Goal: Information Seeking & Learning: Learn about a topic

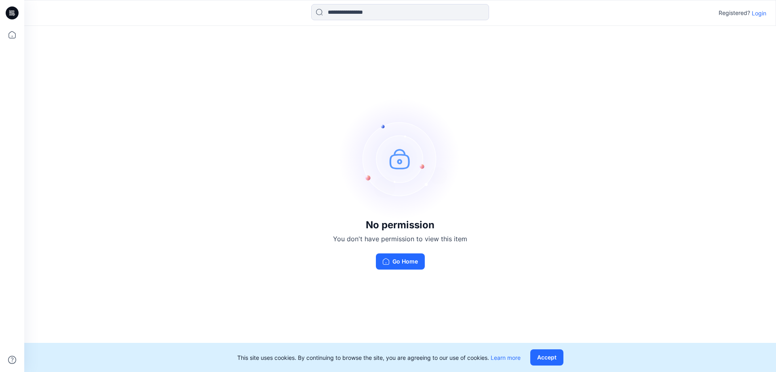
click at [761, 16] on p "Login" at bounding box center [759, 13] width 15 height 8
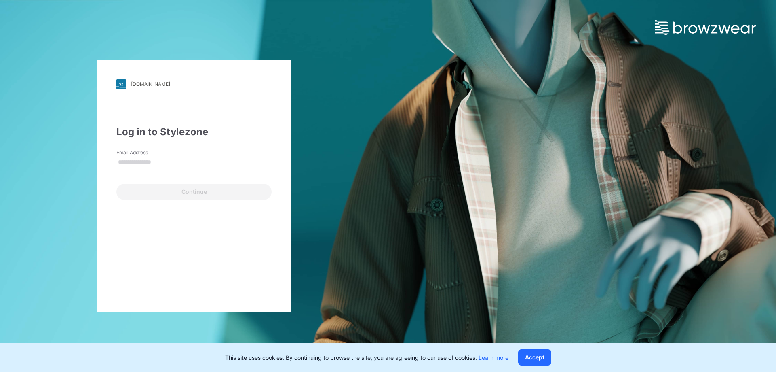
type input "**********"
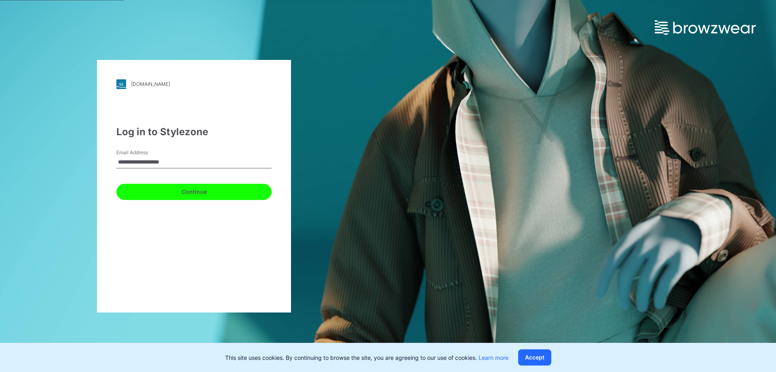
click at [175, 193] on button "Continue" at bounding box center [193, 192] width 155 height 16
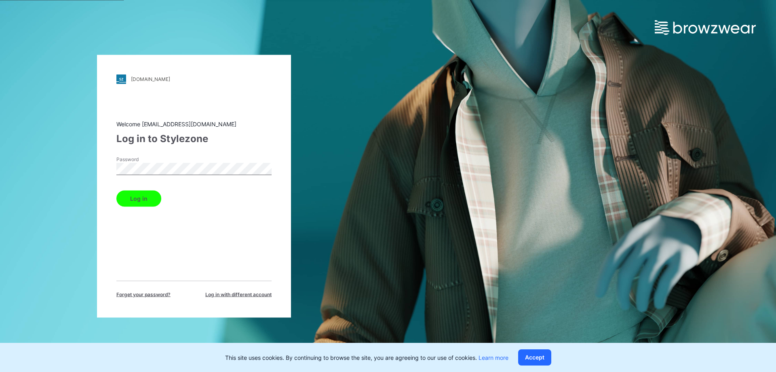
click at [143, 193] on button "Log in" at bounding box center [138, 198] width 45 height 16
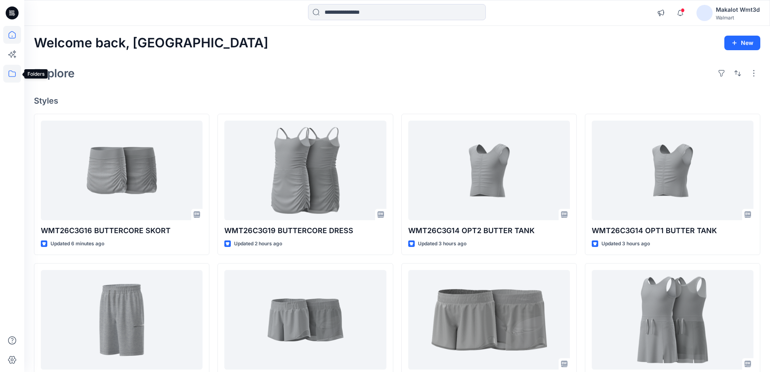
click at [16, 73] on icon at bounding box center [12, 74] width 18 height 18
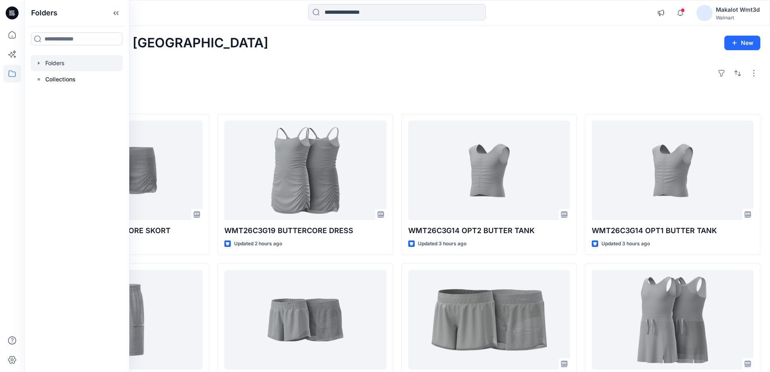
click at [39, 63] on icon "button" at bounding box center [39, 62] width 2 height 3
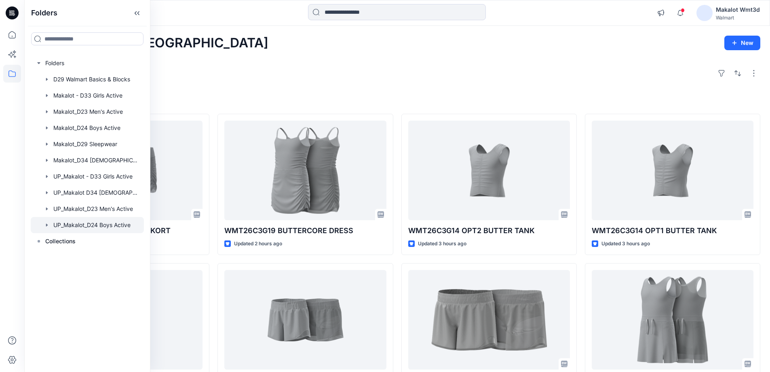
click at [111, 227] on div at bounding box center [87, 225] width 113 height 16
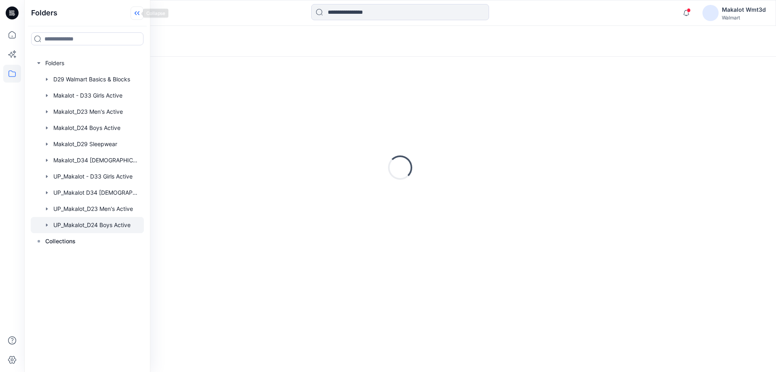
click at [131, 13] on icon at bounding box center [137, 12] width 13 height 13
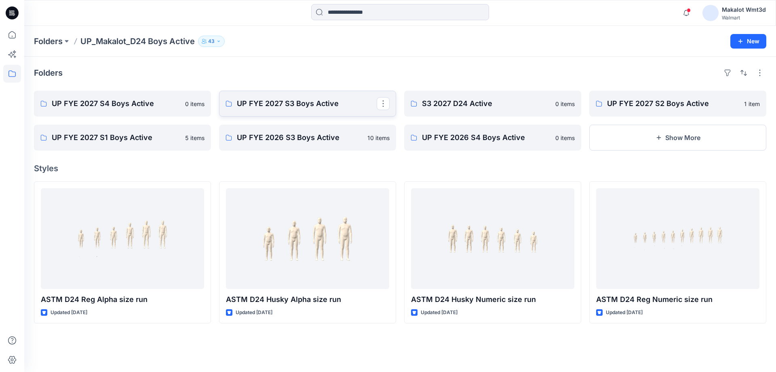
click at [327, 102] on p "UP FYE 2027 S3 Boys Active" at bounding box center [307, 103] width 140 height 11
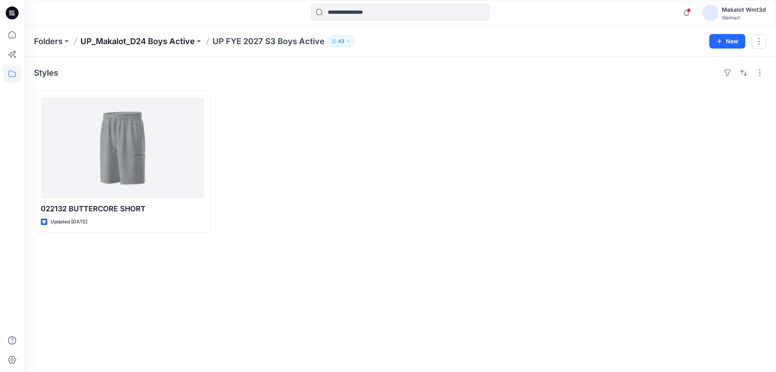
click at [190, 42] on p "UP_Makalot_D24 Boys Active" at bounding box center [137, 41] width 114 height 11
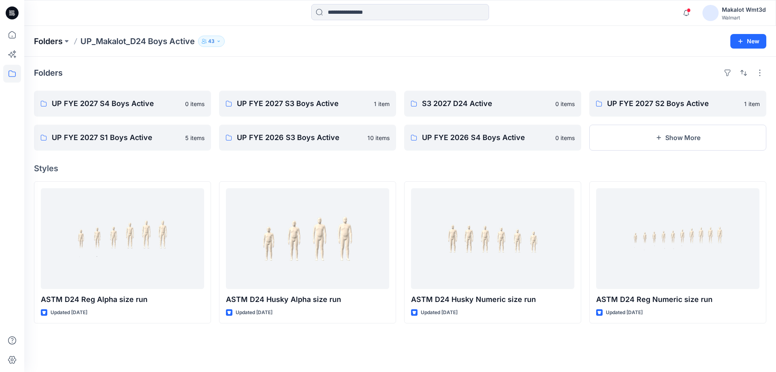
click at [58, 39] on p "Folders" at bounding box center [48, 41] width 29 height 11
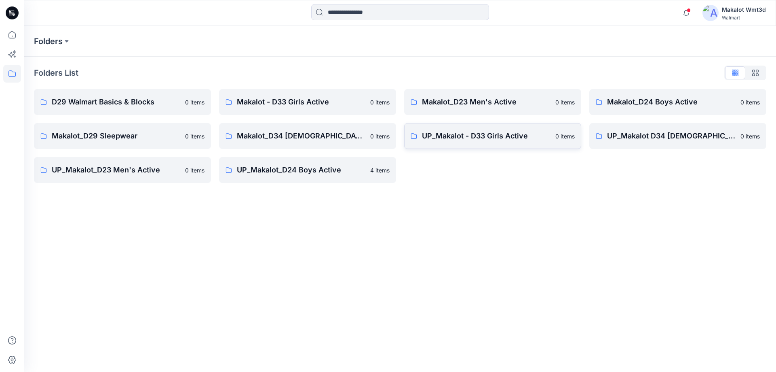
click at [445, 130] on link "UP_Makalot - D33 Girls Active 0 items" at bounding box center [492, 136] width 177 height 26
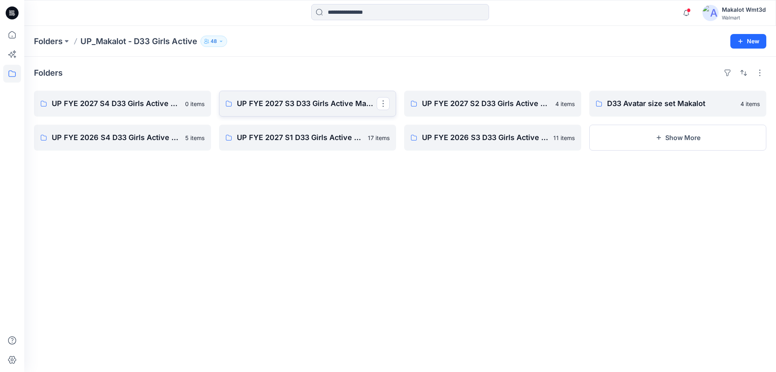
click at [294, 106] on p "UP FYE 2027 S3 D33 Girls Active Makalot" at bounding box center [307, 103] width 140 height 11
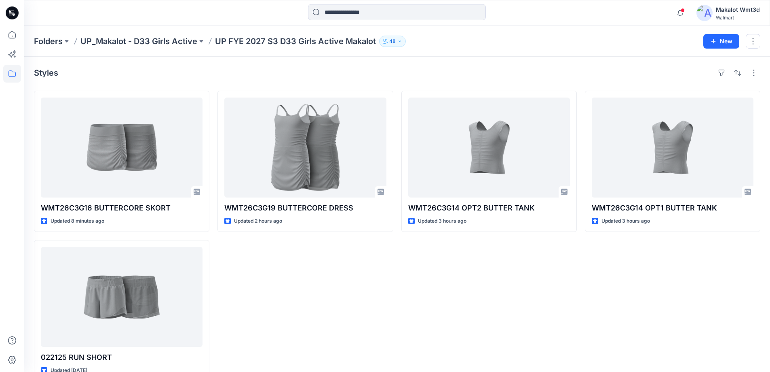
scroll to position [19, 0]
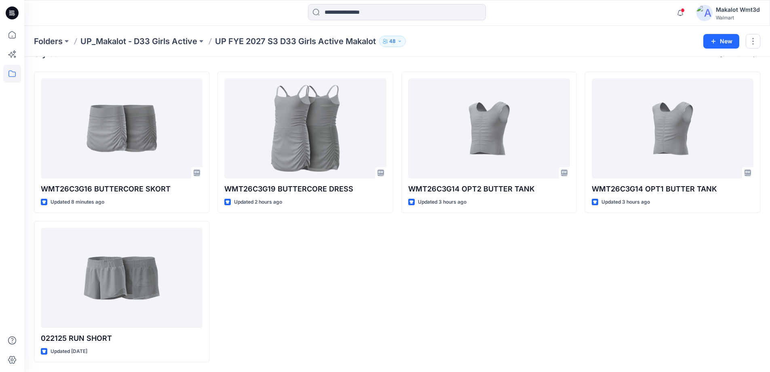
click at [612, 260] on div "WMT26C3G14 OPT1 BUTTER TANK Updated 3 hours ago" at bounding box center [672, 217] width 175 height 290
click at [311, 307] on div "WMT26C3G19 BUTTERCORE DRESS Updated 2 hours ago" at bounding box center [305, 217] width 175 height 290
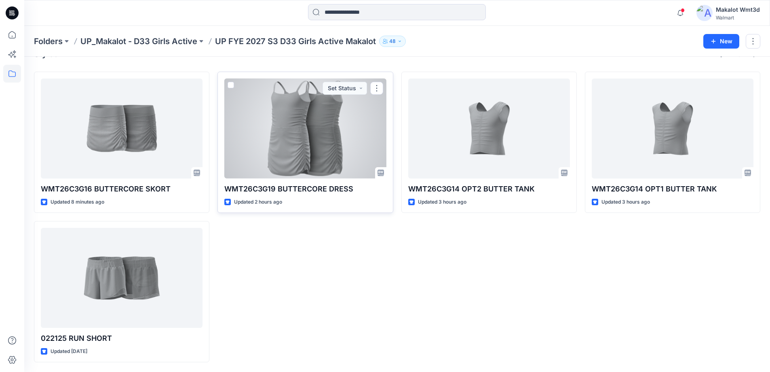
click at [357, 131] on div at bounding box center [305, 128] width 162 height 100
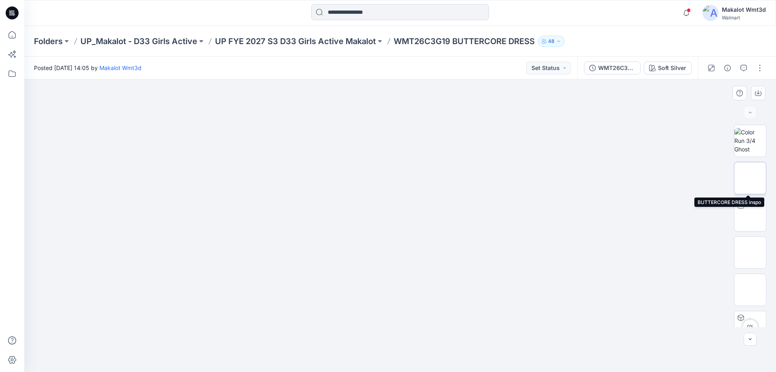
click at [748, 174] on img at bounding box center [751, 178] width 32 height 32
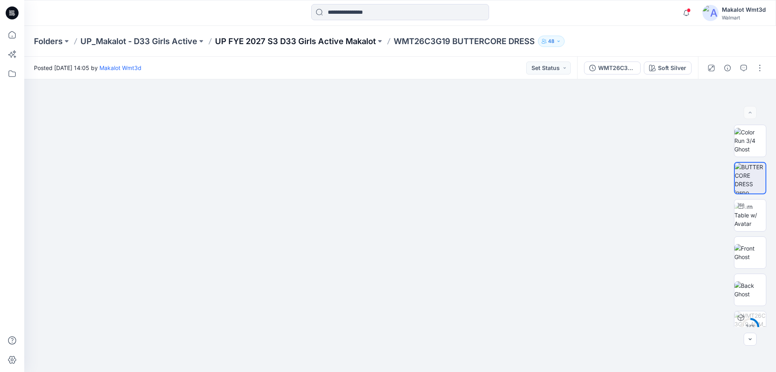
click at [339, 39] on p "UP FYE 2027 S3 D33 Girls Active Makalot" at bounding box center [295, 41] width 161 height 11
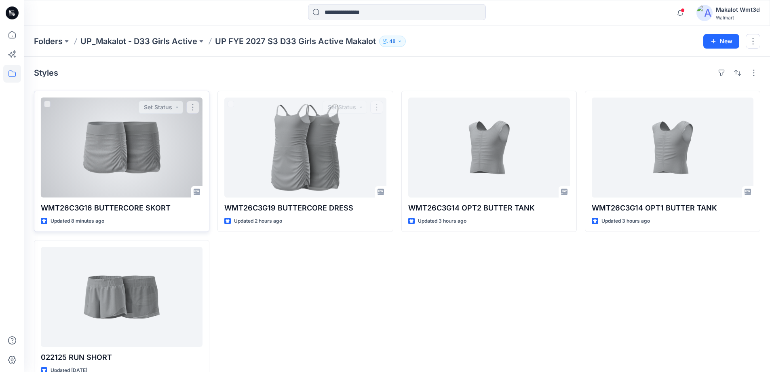
click at [183, 171] on div at bounding box center [122, 147] width 162 height 100
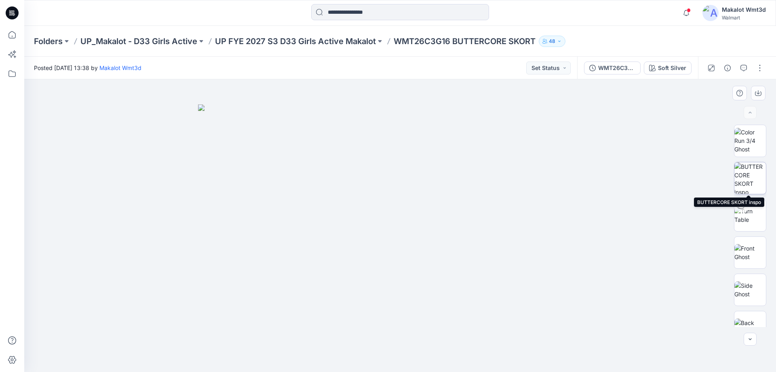
click at [747, 180] on img at bounding box center [751, 178] width 32 height 32
click at [341, 42] on p "UP FYE 2027 S3 D33 Girls Active Makalot" at bounding box center [295, 41] width 161 height 11
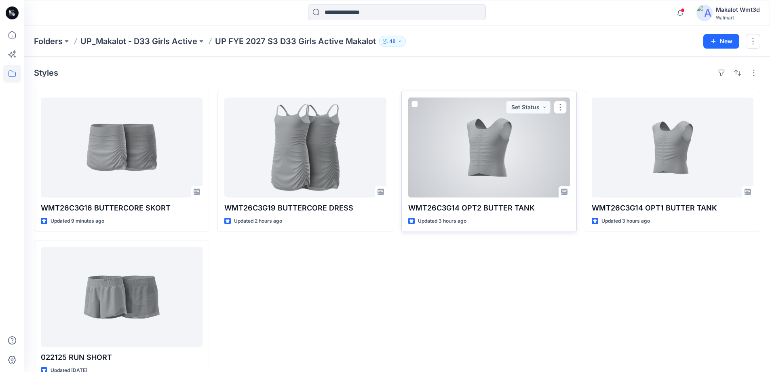
click at [534, 139] on div at bounding box center [489, 147] width 162 height 100
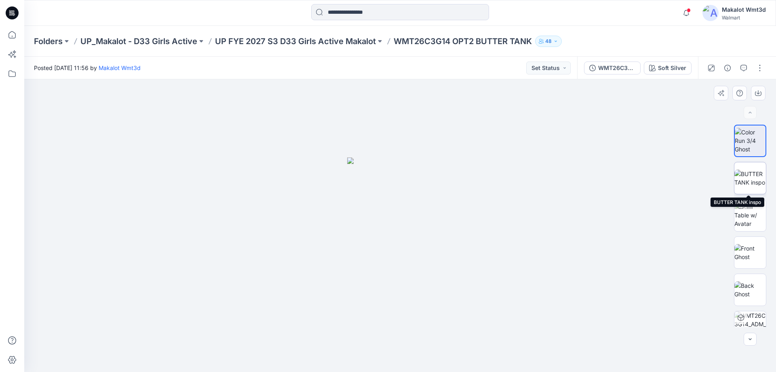
click at [761, 186] on img at bounding box center [751, 177] width 32 height 17
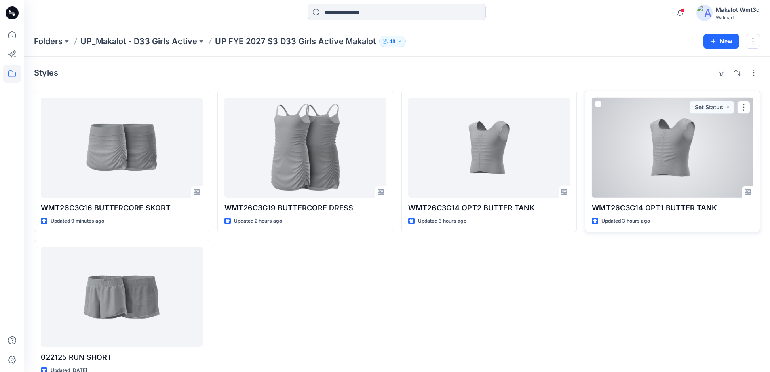
click at [629, 168] on div at bounding box center [673, 147] width 162 height 100
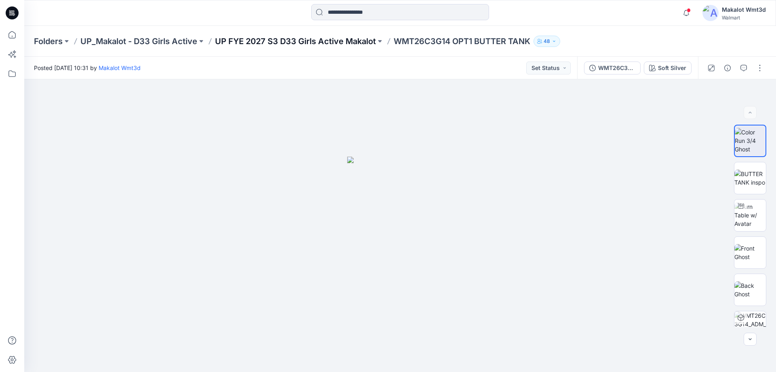
click at [331, 42] on p "UP FYE 2027 S3 D33 Girls Active Makalot" at bounding box center [295, 41] width 161 height 11
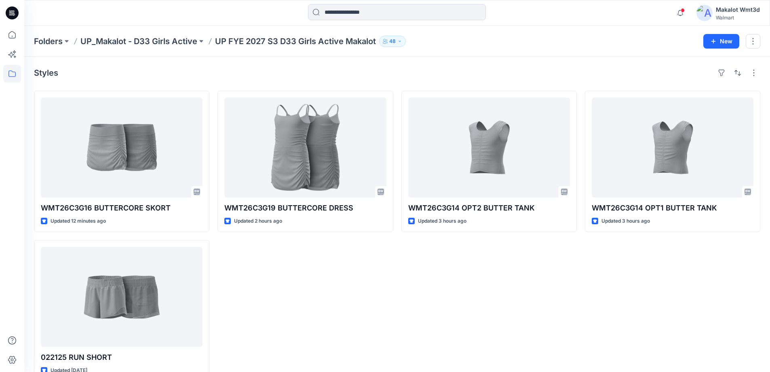
click at [329, 285] on div "WMT26C3G19 BUTTERCORE DRESS Updated 2 hours ago" at bounding box center [305, 236] width 175 height 290
click at [308, 318] on div "WMT26C3G19 BUTTERCORE DRESS Updated 2 hours ago" at bounding box center [305, 236] width 175 height 290
click at [304, 306] on div "WMT26C3G19 BUTTERCORE DRESS Updated 2 hours ago" at bounding box center [305, 236] width 175 height 290
click at [285, 299] on div "WMT26C3G19 BUTTERCORE DRESS Updated 2 hours ago" at bounding box center [305, 236] width 175 height 290
click at [269, 310] on div "WMT26C3G19 BUTTERCORE DRESS Updated 2 hours ago" at bounding box center [305, 236] width 175 height 290
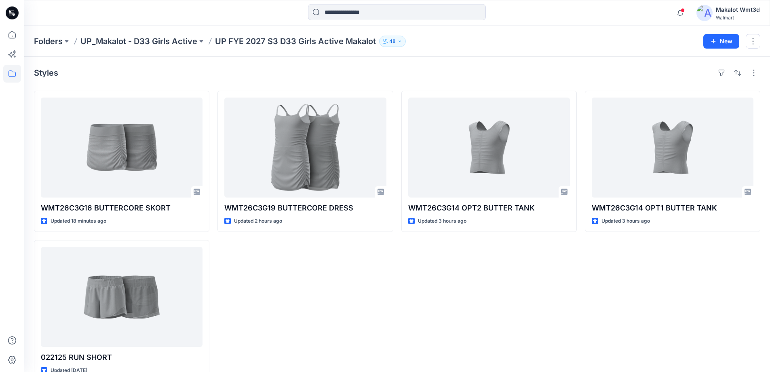
click at [564, 307] on div "WMT26C3G14 OPT2 BUTTER TANK Updated 3 hours ago" at bounding box center [489, 236] width 175 height 290
click at [593, 261] on div "WMT26C3G14 OPT1 BUTTER TANK Updated 3 hours ago" at bounding box center [672, 236] width 175 height 290
click at [295, 294] on div "WMT26C3G19 BUTTERCORE DRESS Updated 2 hours ago" at bounding box center [305, 236] width 175 height 290
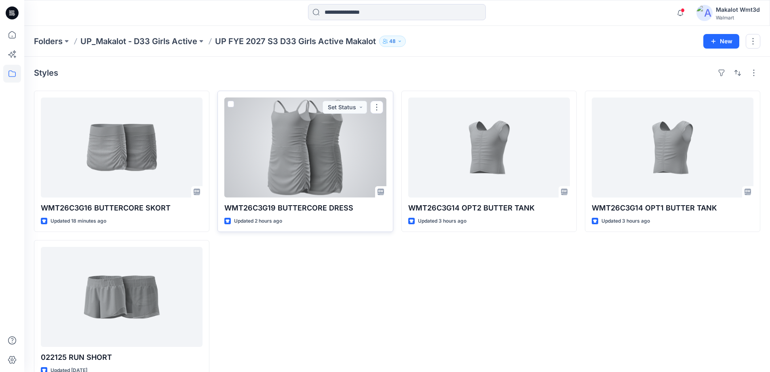
click at [343, 170] on div at bounding box center [305, 147] width 162 height 100
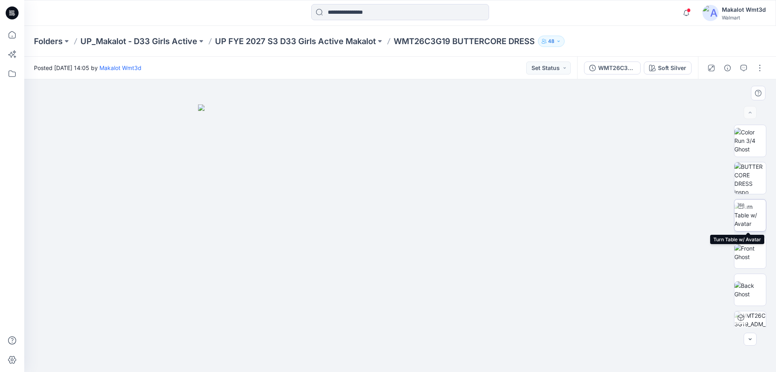
click at [753, 220] on img at bounding box center [751, 214] width 32 height 25
click at [266, 42] on p "UP FYE 2027 S3 D33 Girls Active Makalot" at bounding box center [295, 41] width 161 height 11
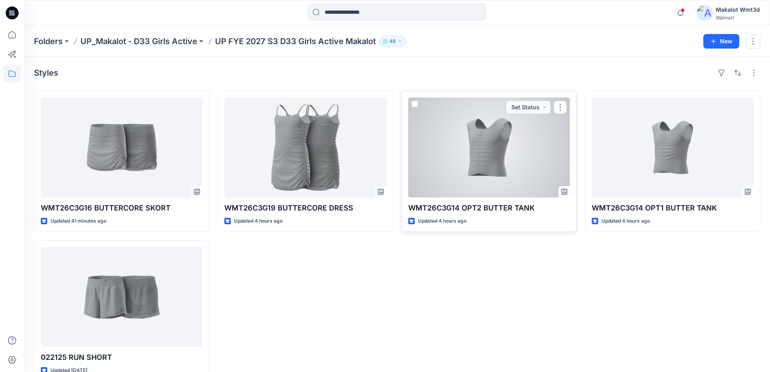
click at [497, 150] on div at bounding box center [489, 147] width 162 height 100
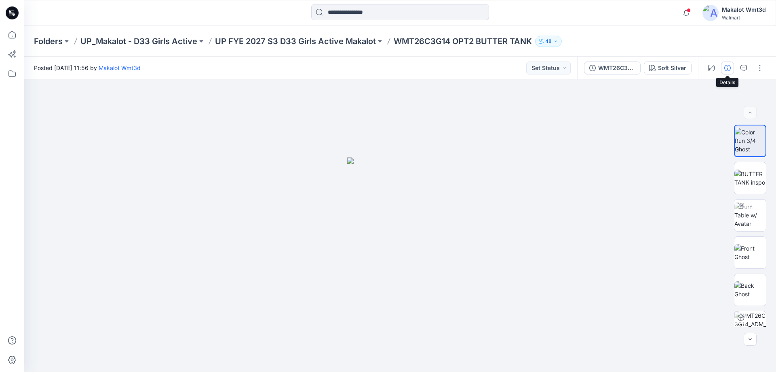
click at [725, 66] on icon "button" at bounding box center [728, 68] width 6 height 6
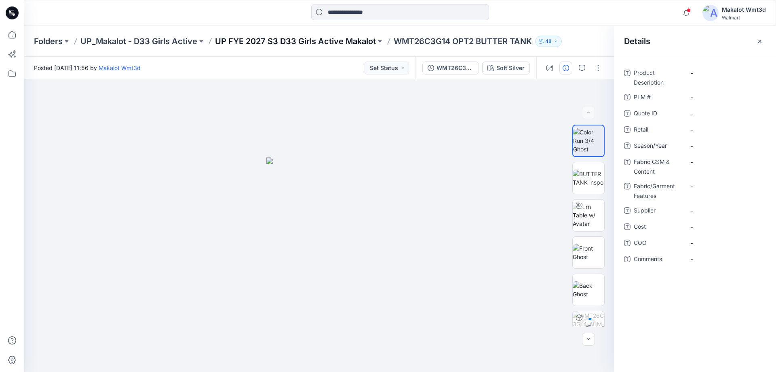
click at [338, 37] on p "UP FYE 2027 S3 D33 Girls Active Makalot" at bounding box center [295, 41] width 161 height 11
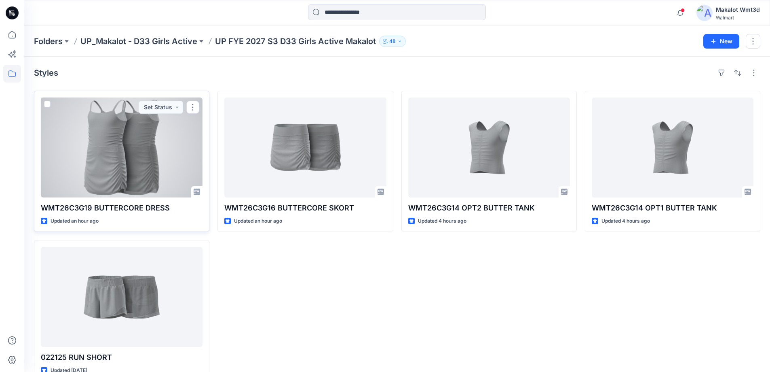
click at [138, 128] on div at bounding box center [122, 147] width 162 height 100
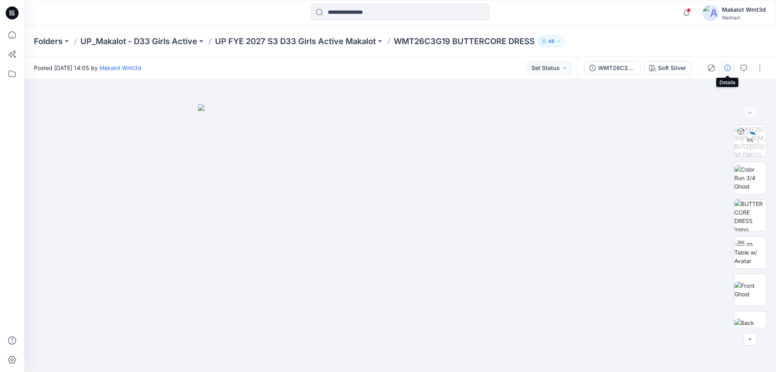
click at [722, 69] on button "button" at bounding box center [727, 67] width 13 height 13
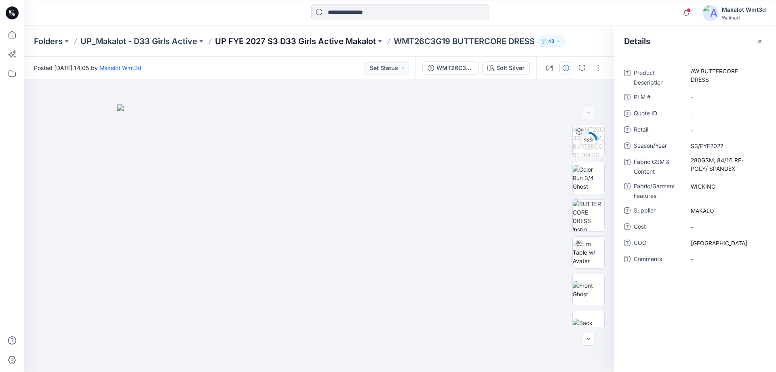
click at [330, 38] on p "UP FYE 2027 S3 D33 Girls Active Makalot" at bounding box center [295, 41] width 161 height 11
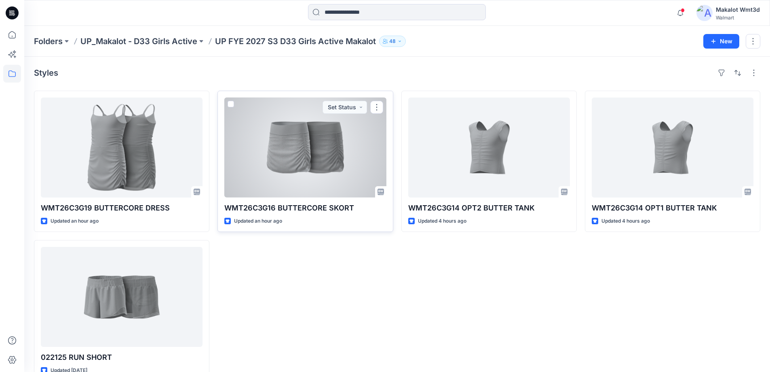
click at [310, 156] on div at bounding box center [305, 147] width 162 height 100
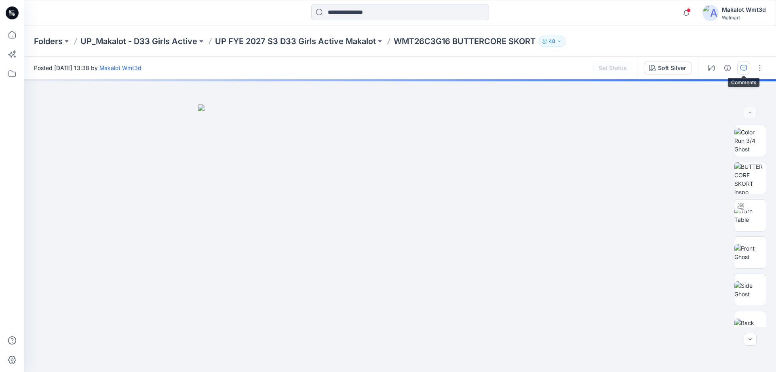
click at [739, 66] on button "button" at bounding box center [744, 67] width 13 height 13
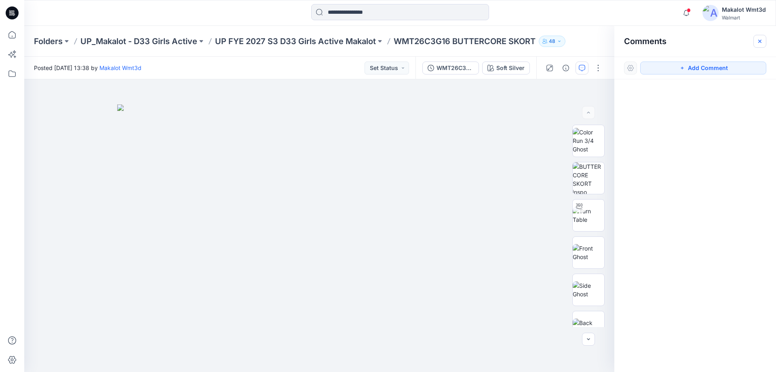
click at [755, 40] on button "button" at bounding box center [760, 41] width 13 height 13
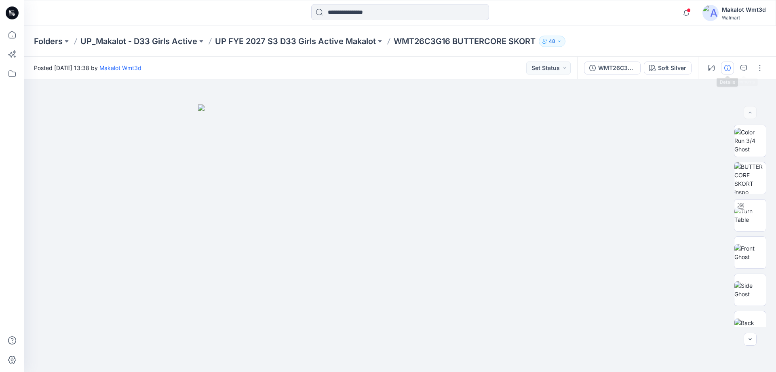
click at [730, 69] on icon "button" at bounding box center [728, 68] width 6 height 6
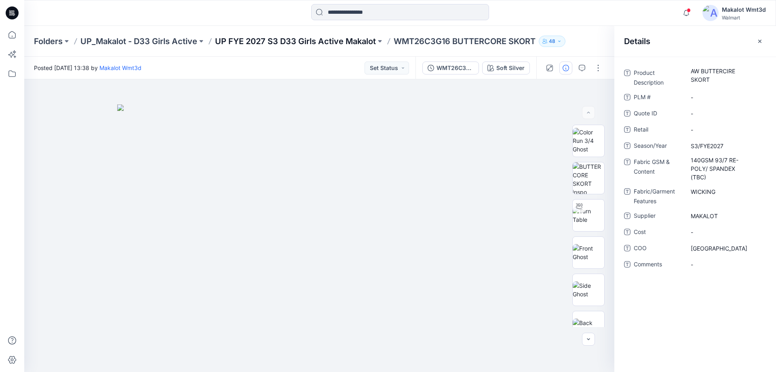
click at [339, 37] on p "UP FYE 2027 S3 D33 Girls Active Makalot" at bounding box center [295, 41] width 161 height 11
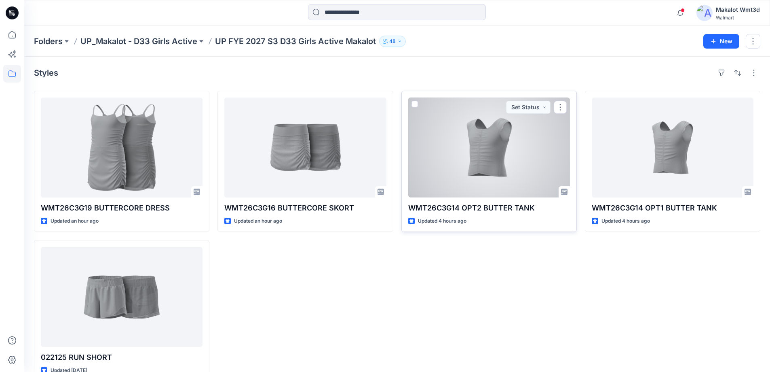
click at [523, 177] on div at bounding box center [489, 147] width 162 height 100
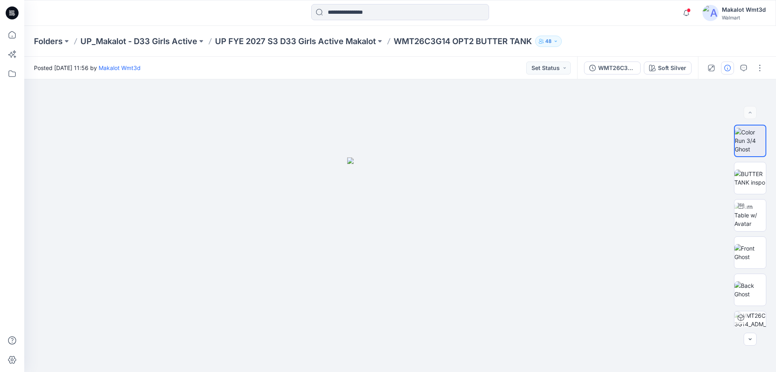
click at [725, 70] on icon "button" at bounding box center [728, 68] width 6 height 6
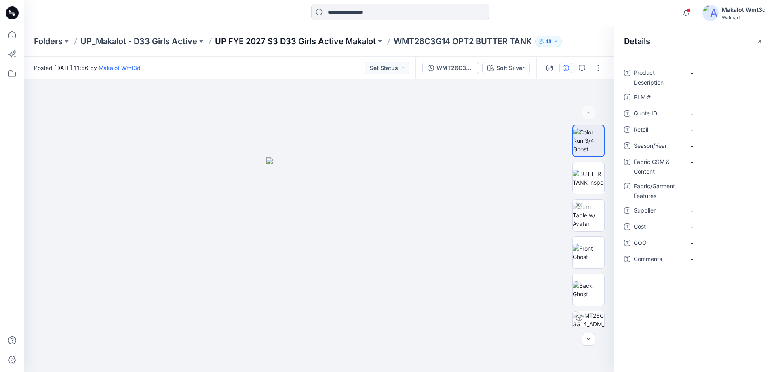
click at [371, 42] on p "UP FYE 2027 S3 D33 Girls Active Makalot" at bounding box center [295, 41] width 161 height 11
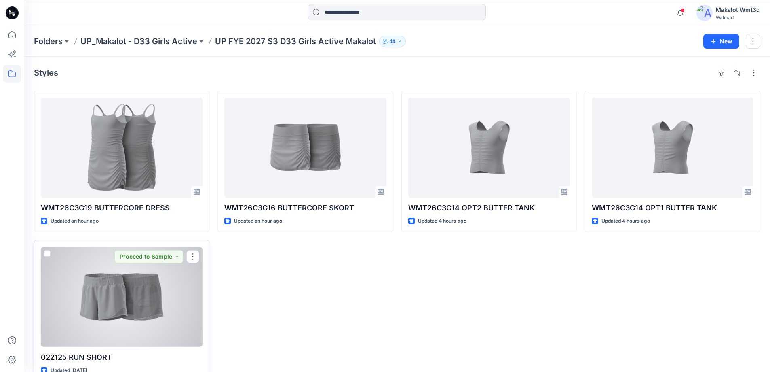
click at [179, 277] on div at bounding box center [122, 297] width 162 height 100
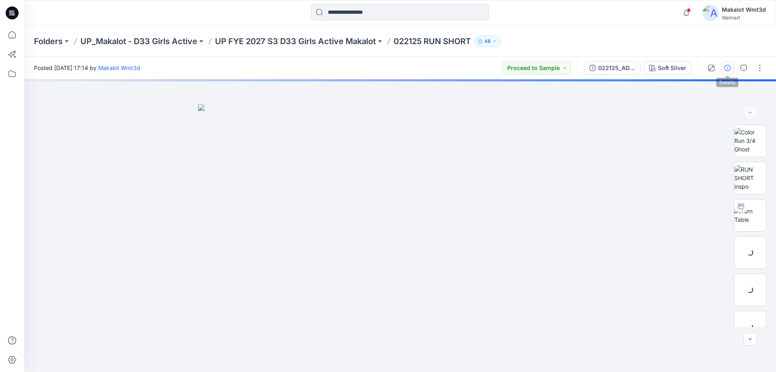
click at [727, 68] on icon "button" at bounding box center [728, 68] width 6 height 6
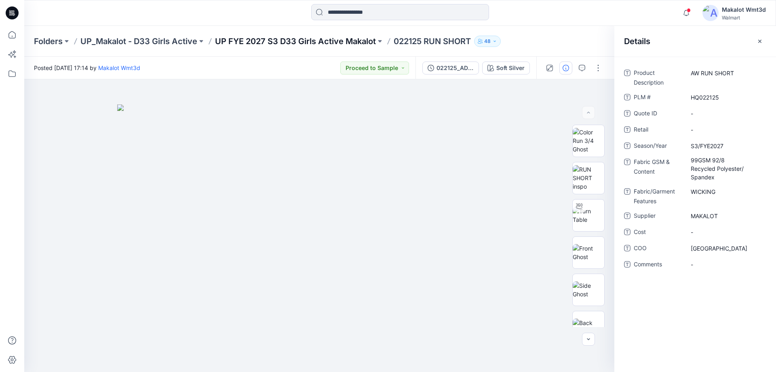
click at [319, 38] on p "UP FYE 2027 S3 D33 Girls Active Makalot" at bounding box center [295, 41] width 161 height 11
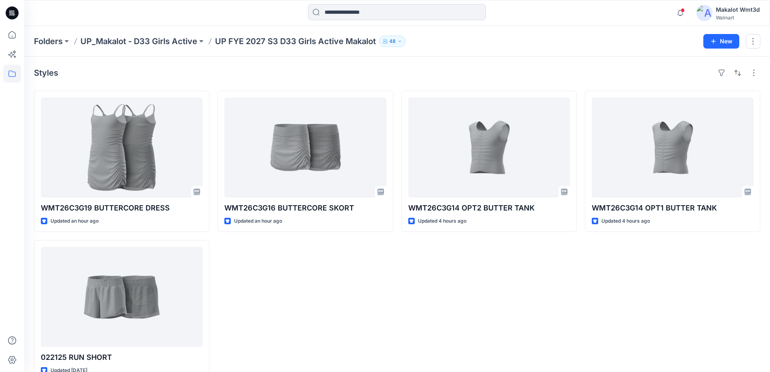
click at [386, 299] on div "WMT26C3G16 BUTTERCORE SKORT Updated an hour ago" at bounding box center [305, 236] width 175 height 290
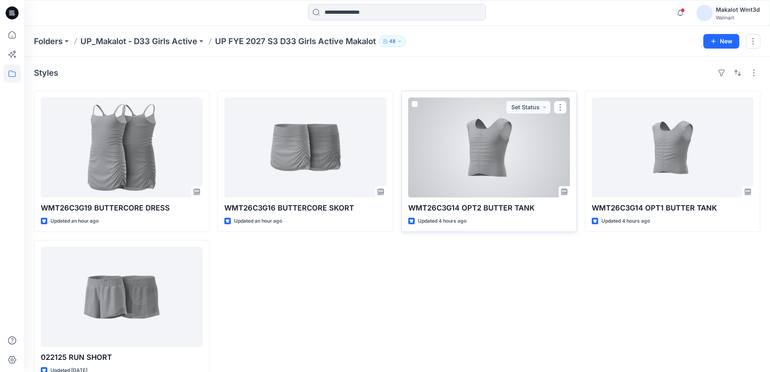
click at [532, 150] on div at bounding box center [489, 147] width 162 height 100
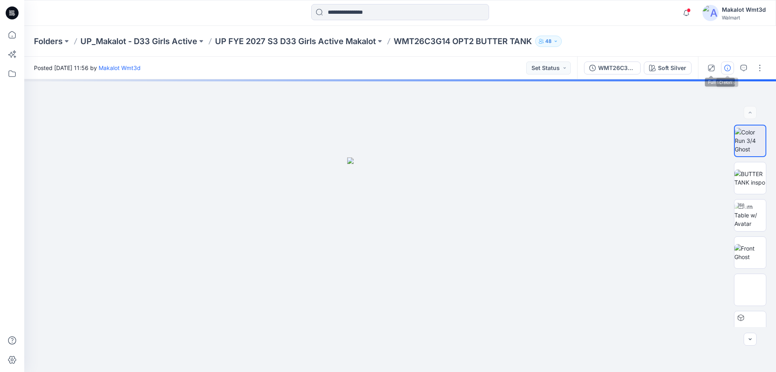
click at [727, 68] on icon "button" at bounding box center [728, 68] width 6 height 6
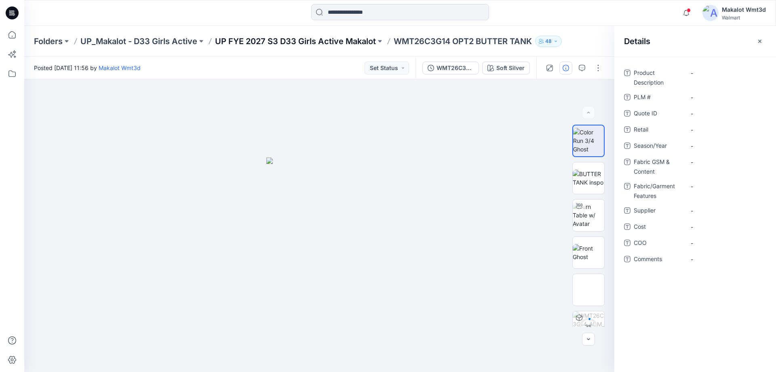
click at [326, 39] on p "UP FYE 2027 S3 D33 Girls Active Makalot" at bounding box center [295, 41] width 161 height 11
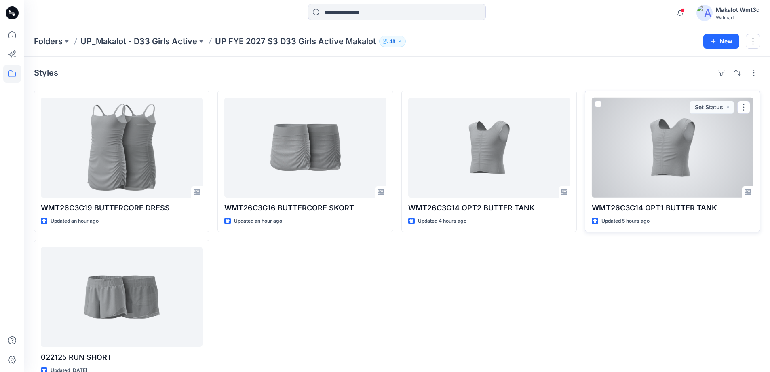
click at [691, 148] on div at bounding box center [673, 147] width 162 height 100
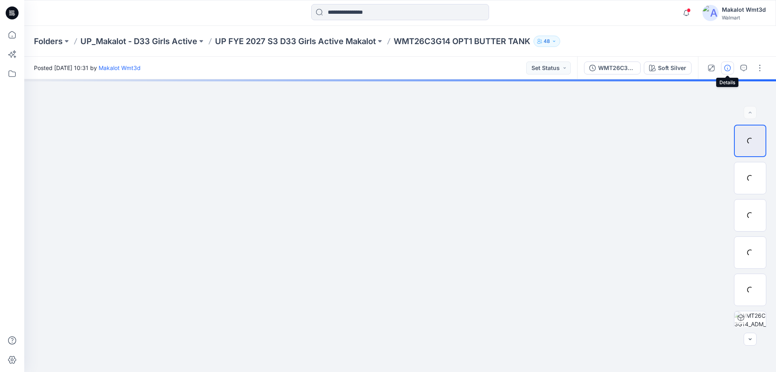
click at [724, 69] on button "button" at bounding box center [727, 67] width 13 height 13
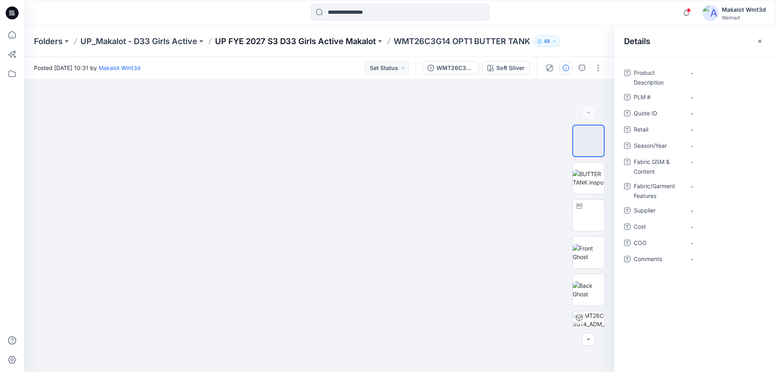
click at [351, 37] on div "Folders UP_Makalot - D33 Girls Active UP FYE 2027 S3 D33 Girls Active Makalot W…" at bounding box center [400, 41] width 752 height 31
click at [351, 40] on p "UP FYE 2027 S3 D33 Girls Active Makalot" at bounding box center [295, 41] width 161 height 11
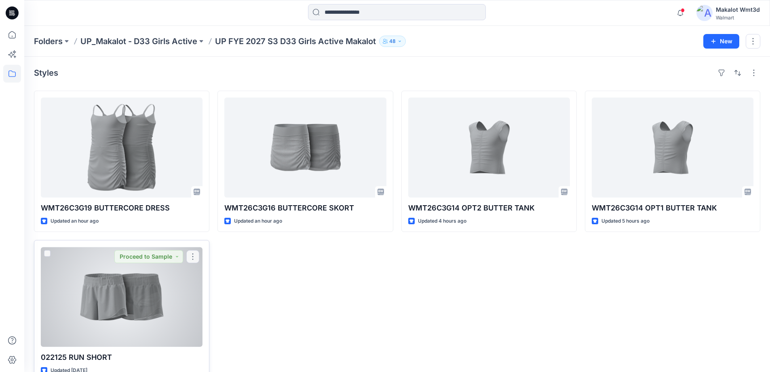
click at [144, 316] on div at bounding box center [122, 297] width 162 height 100
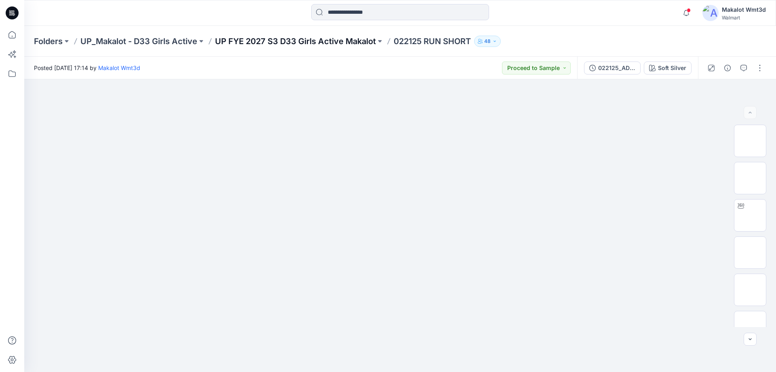
click at [330, 43] on p "UP FYE 2027 S3 D33 Girls Active Makalot" at bounding box center [295, 41] width 161 height 11
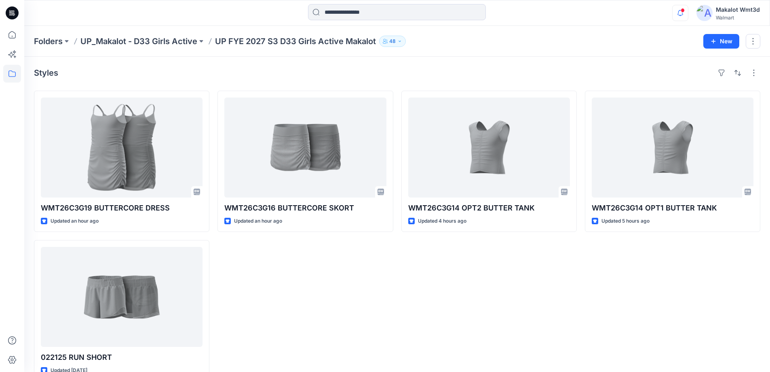
click at [681, 11] on icon "button" at bounding box center [680, 13] width 15 height 16
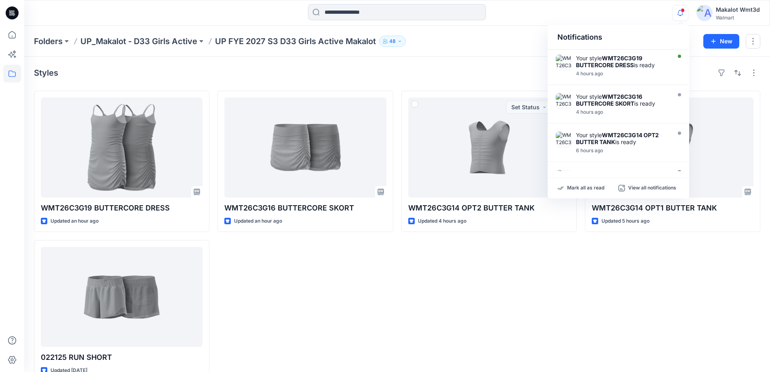
click at [425, 75] on div "Styles" at bounding box center [397, 72] width 727 height 13
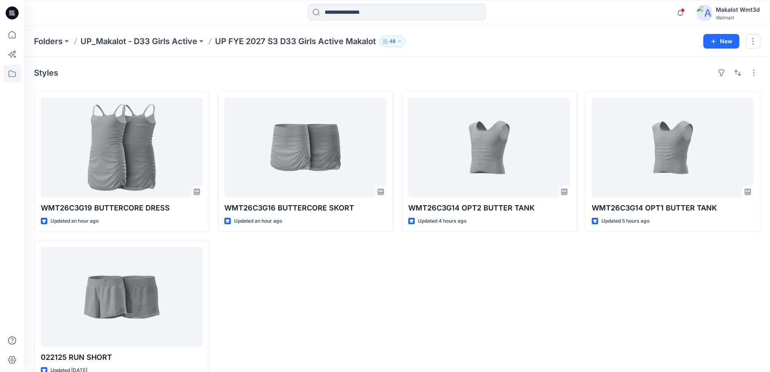
click at [630, 343] on div "WMT26C3G14 OPT1 BUTTER TANK Updated 5 hours ago" at bounding box center [672, 236] width 175 height 290
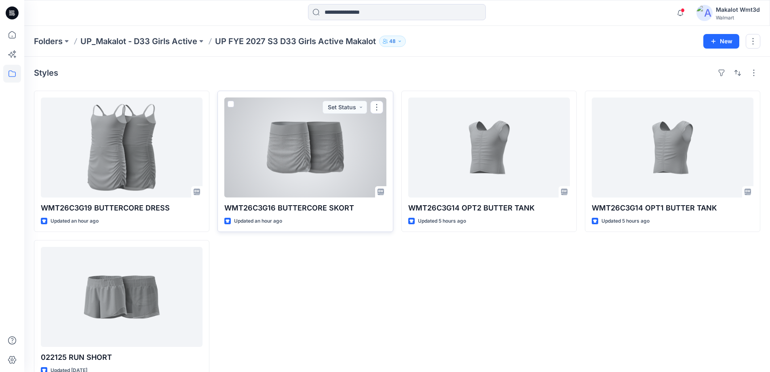
click at [342, 129] on div at bounding box center [305, 147] width 162 height 100
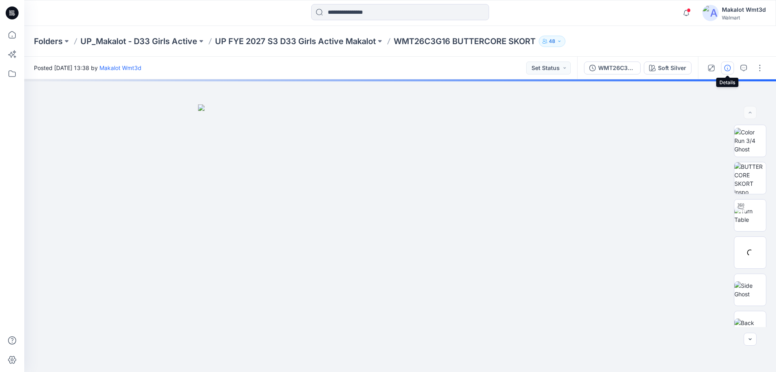
click at [729, 72] on button "button" at bounding box center [727, 67] width 13 height 13
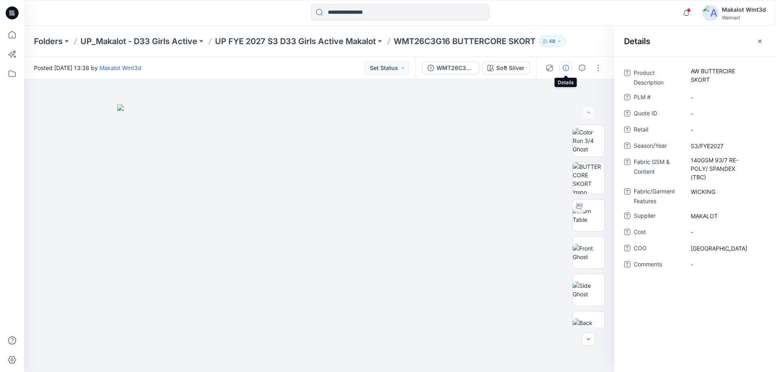
click at [342, 50] on div "Folders UP_Makalot - D33 Girls Active UP FYE 2027 S3 D33 Girls Active Makalot W…" at bounding box center [400, 41] width 752 height 31
click at [343, 44] on p "UP FYE 2027 S3 D33 Girls Active Makalot" at bounding box center [295, 41] width 161 height 11
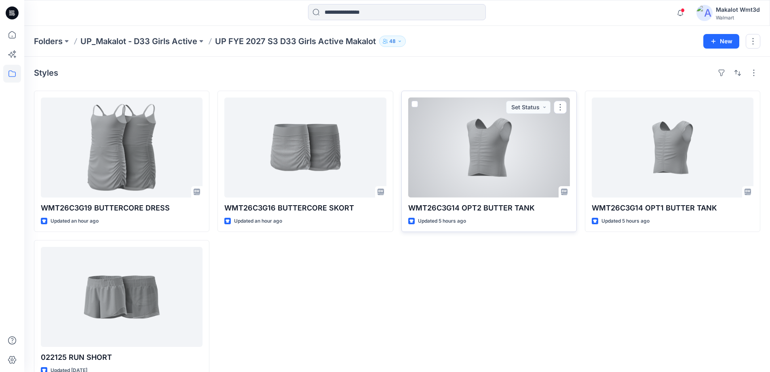
click at [523, 175] on div at bounding box center [489, 147] width 162 height 100
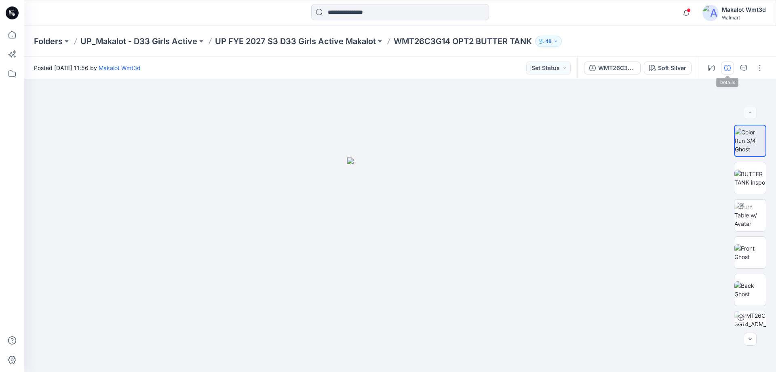
click at [730, 63] on button "button" at bounding box center [727, 67] width 13 height 13
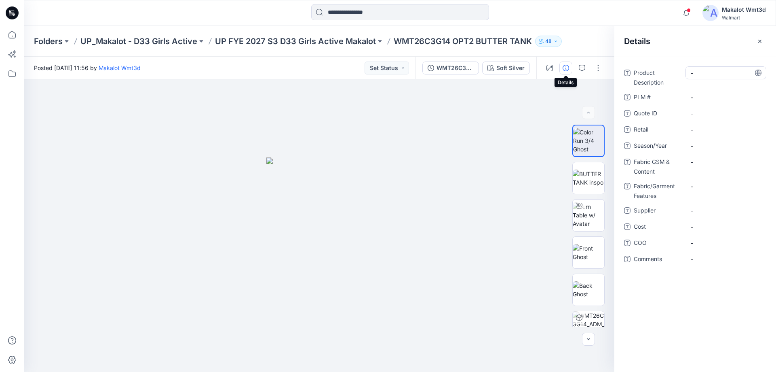
click at [710, 72] on Description "-" at bounding box center [726, 73] width 70 height 8
type textarea "**********"
click at [708, 144] on span "-" at bounding box center [726, 146] width 70 height 8
type textarea "**********"
click at [703, 167] on div "-" at bounding box center [726, 161] width 81 height 13
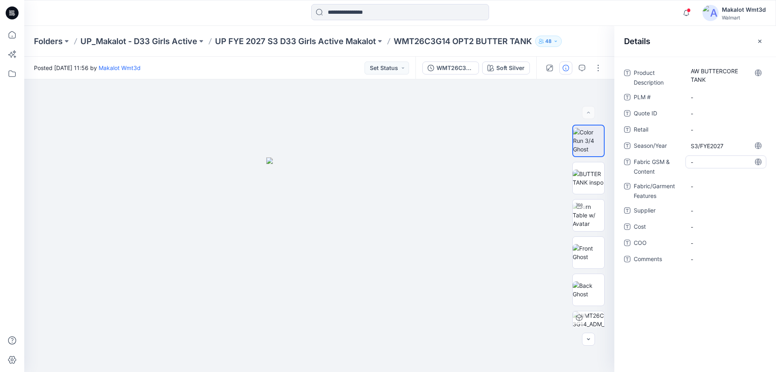
click at [702, 164] on Content "-" at bounding box center [726, 162] width 70 height 8
type textarea "**********"
click at [704, 194] on Features "-" at bounding box center [726, 191] width 70 height 8
type textarea "*******"
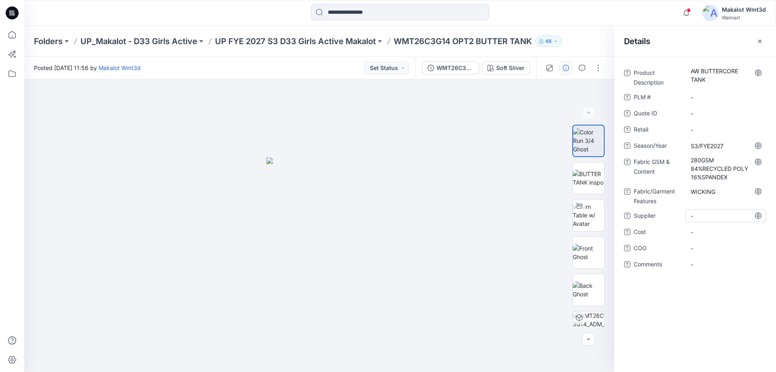
click at [709, 217] on span "-" at bounding box center [726, 215] width 70 height 8
type textarea "*******"
click at [704, 253] on div "-" at bounding box center [726, 247] width 81 height 13
type textarea "*******"
click at [762, 42] on icon "button" at bounding box center [760, 41] width 6 height 6
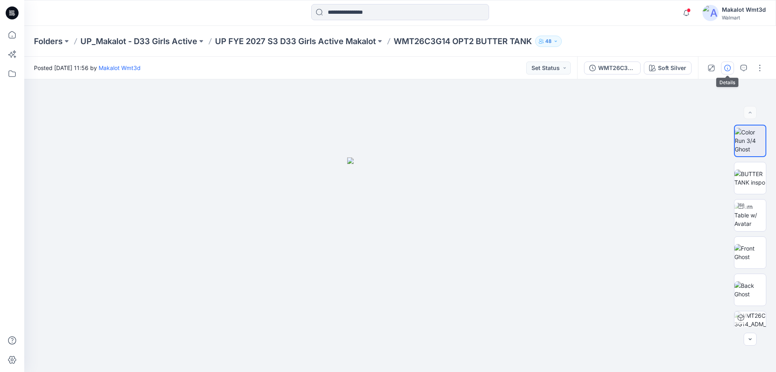
click at [728, 66] on icon "button" at bounding box center [728, 68] width 6 height 6
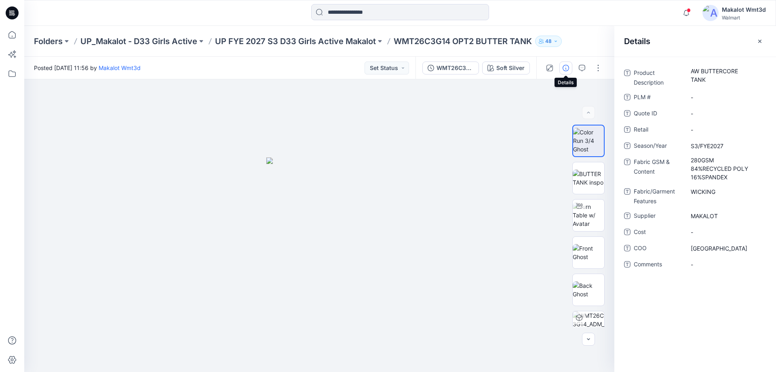
click at [357, 48] on div "Folders UP_Makalot - D33 Girls Active UP FYE 2027 S3 D33 Girls Active Makalot W…" at bounding box center [400, 41] width 752 height 31
click at [358, 42] on p "UP FYE 2027 S3 D33 Girls Active Makalot" at bounding box center [295, 41] width 161 height 11
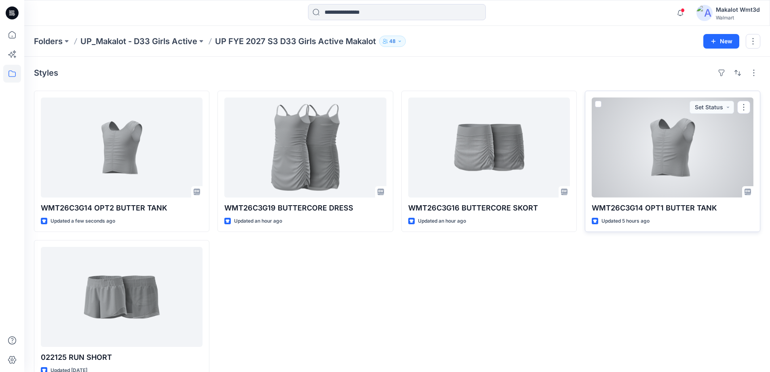
click at [696, 161] on div at bounding box center [673, 147] width 162 height 100
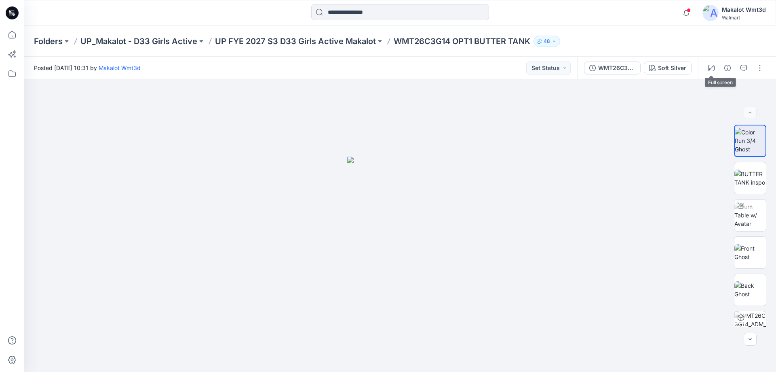
click at [735, 70] on div at bounding box center [735, 68] width 75 height 23
click at [725, 69] on icon "button" at bounding box center [728, 68] width 6 height 6
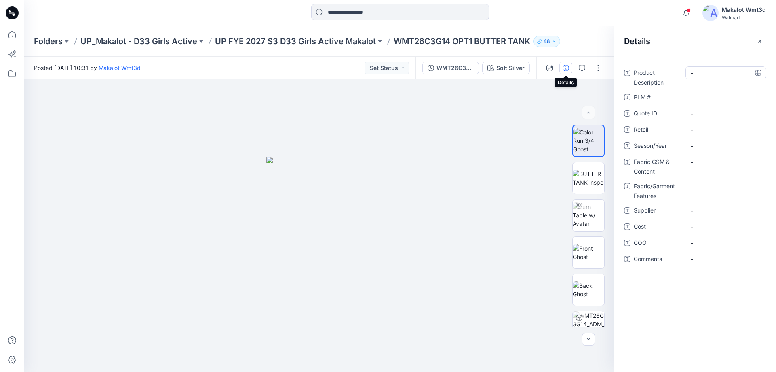
click at [727, 72] on Description "-" at bounding box center [726, 73] width 70 height 8
type textarea "**********"
click at [704, 144] on span "-" at bounding box center [726, 146] width 70 height 8
type textarea "**********"
click at [706, 163] on Content "-" at bounding box center [726, 162] width 70 height 8
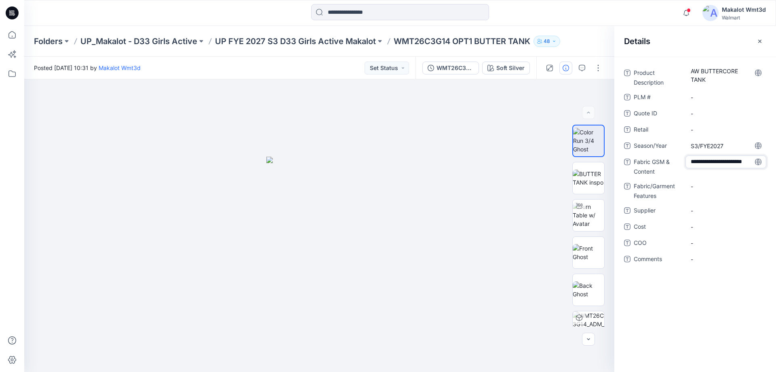
scroll to position [14, 0]
type textarea "**********"
click at [744, 166] on Content "280GSM 84%RECYCLED POL 16%SPANDEX" at bounding box center [726, 168] width 70 height 25
click at [746, 168] on textarea "**********" at bounding box center [726, 167] width 81 height 25
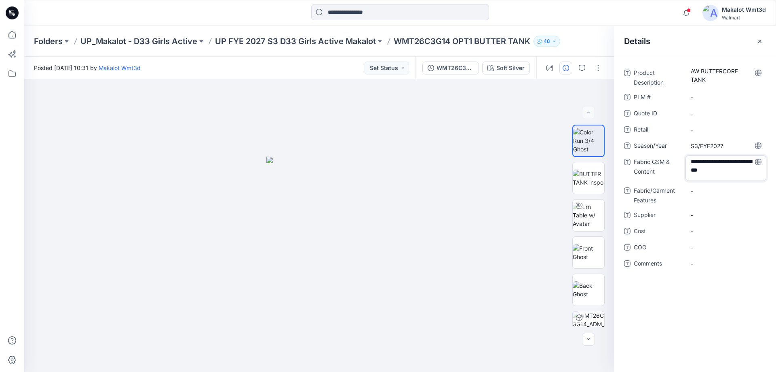
type textarea "**********"
click at [725, 191] on Features "-" at bounding box center [726, 191] width 70 height 8
type textarea "*"
type textarea "*******"
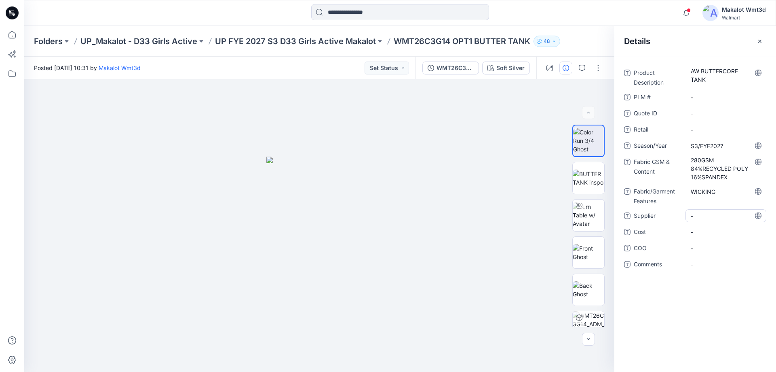
click at [719, 221] on div "-" at bounding box center [726, 215] width 81 height 13
type textarea "*******"
click at [703, 255] on div "Product Description AW BUTTERCORE TANK PLM # - Quote ID - Retail - Season/Year …" at bounding box center [695, 173] width 142 height 214
drag, startPoint x: 704, startPoint y: 253, endPoint x: 694, endPoint y: 266, distance: 16.2
click at [701, 262] on div "Product Description AW BUTTERCORE TANK PLM # - Quote ID - Retail - Season/Year …" at bounding box center [695, 173] width 142 height 214
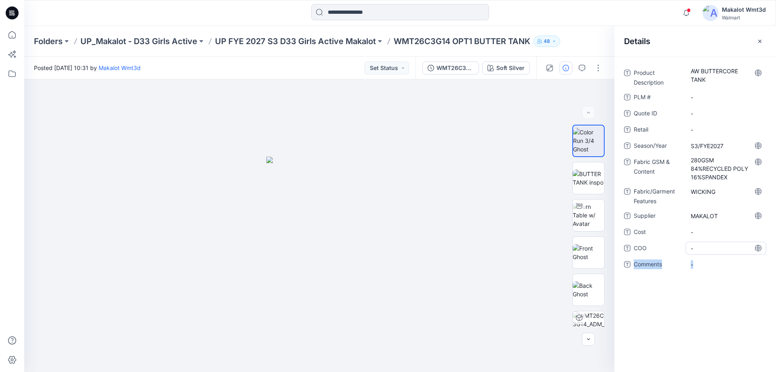
click at [698, 247] on span "-" at bounding box center [726, 248] width 70 height 8
type textarea "*******"
click at [757, 40] on icon "button" at bounding box center [760, 41] width 6 height 6
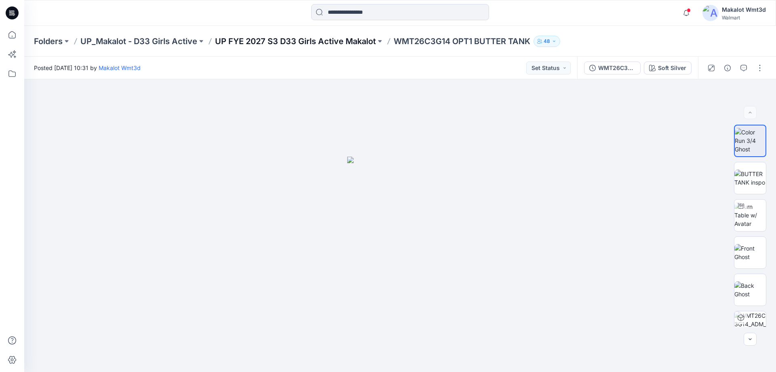
click at [347, 40] on p "UP FYE 2027 S3 D33 Girls Active Makalot" at bounding box center [295, 41] width 161 height 11
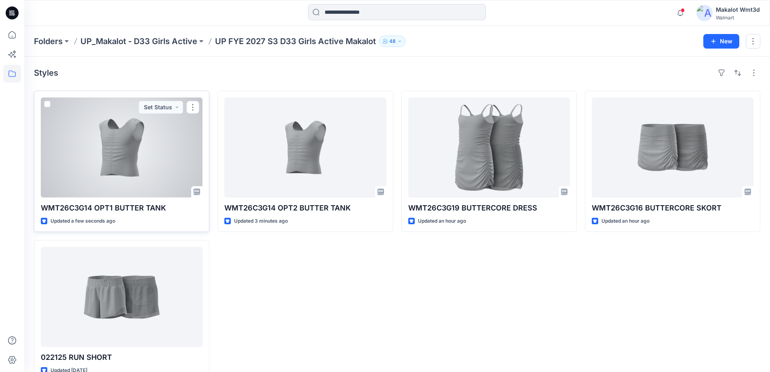
click at [122, 194] on div at bounding box center [122, 147] width 162 height 100
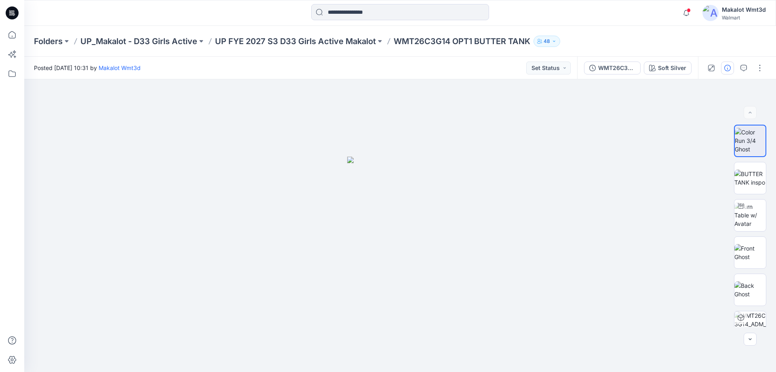
click at [729, 71] on icon "button" at bounding box center [728, 68] width 6 height 6
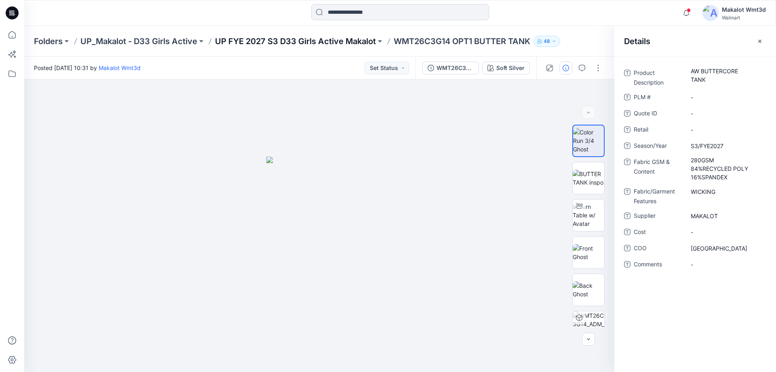
click at [348, 39] on p "UP FYE 2027 S3 D33 Girls Active Makalot" at bounding box center [295, 41] width 161 height 11
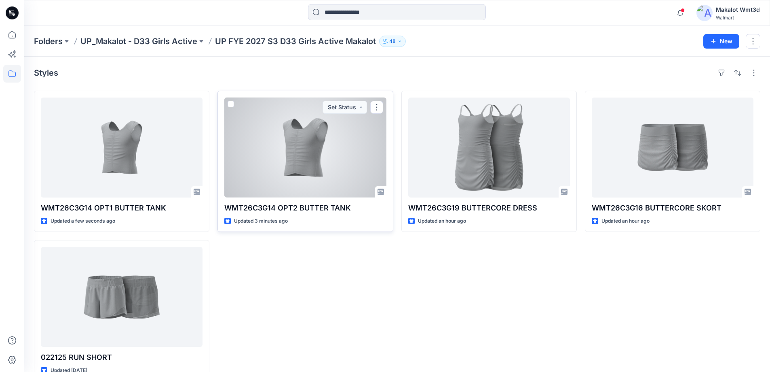
click at [285, 174] on div at bounding box center [305, 147] width 162 height 100
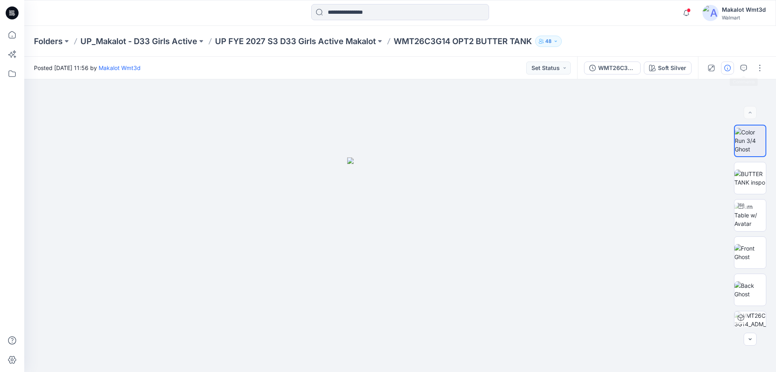
click at [729, 67] on icon "button" at bounding box center [728, 68] width 6 height 6
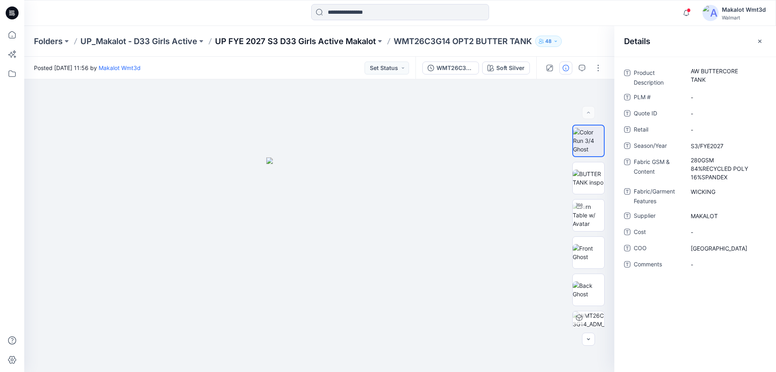
click at [264, 39] on p "UP FYE 2027 S3 D33 Girls Active Makalot" at bounding box center [295, 41] width 161 height 11
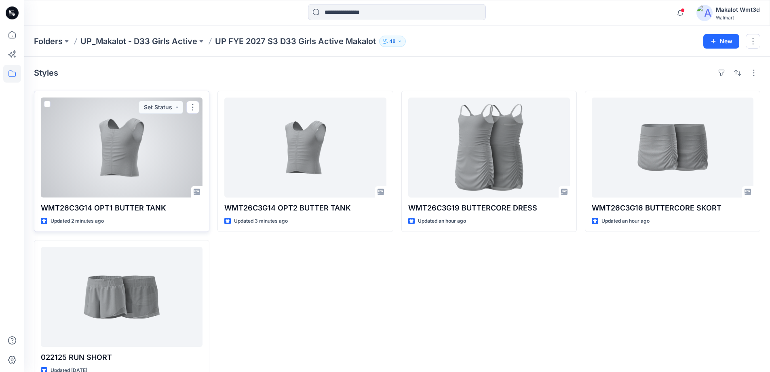
click at [170, 174] on div at bounding box center [122, 147] width 162 height 100
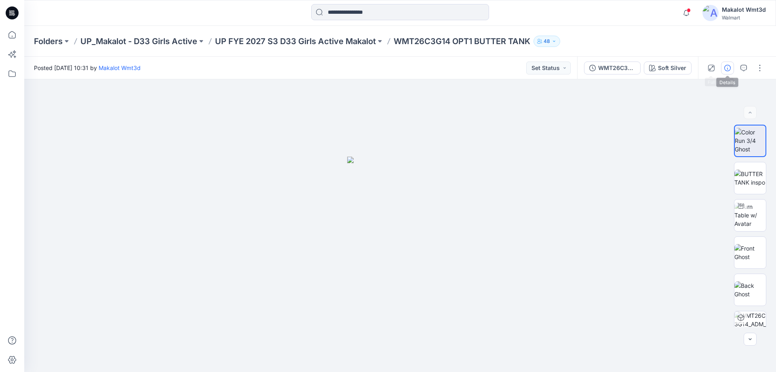
click at [723, 67] on button "button" at bounding box center [727, 67] width 13 height 13
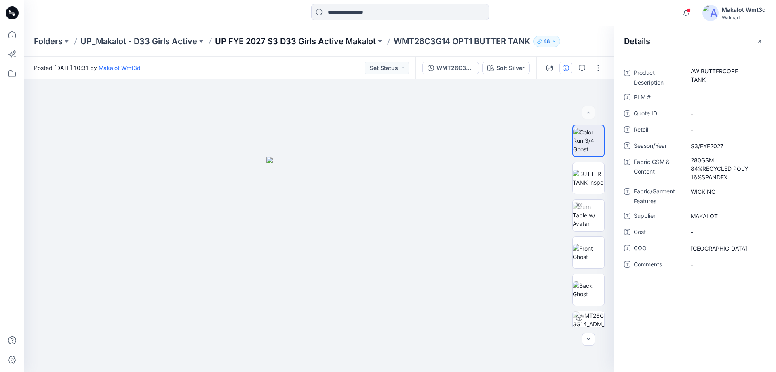
click at [265, 38] on p "UP FYE 2027 S3 D33 Girls Active Makalot" at bounding box center [295, 41] width 161 height 11
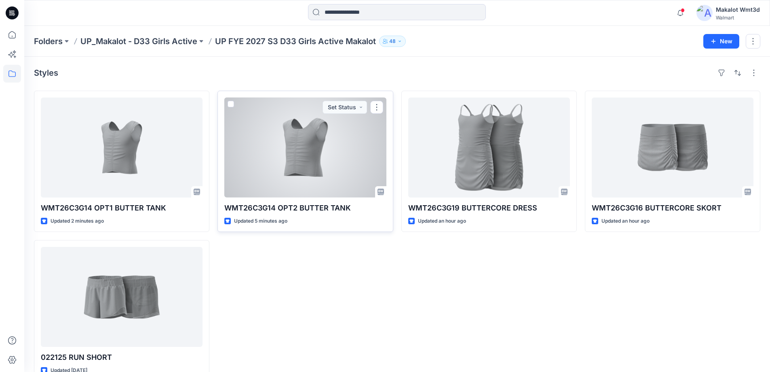
click at [281, 135] on div at bounding box center [305, 147] width 162 height 100
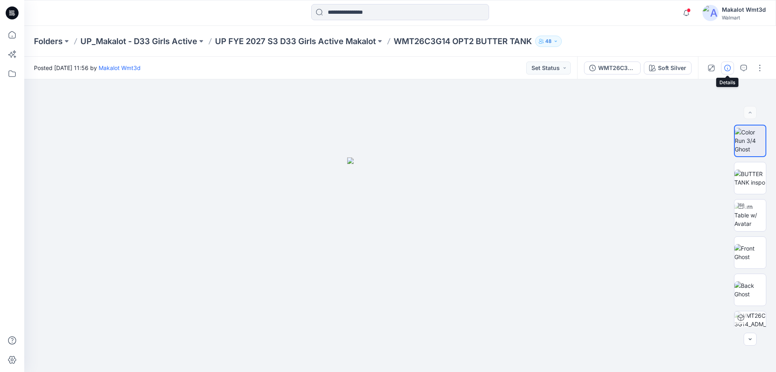
click at [723, 66] on button "button" at bounding box center [727, 67] width 13 height 13
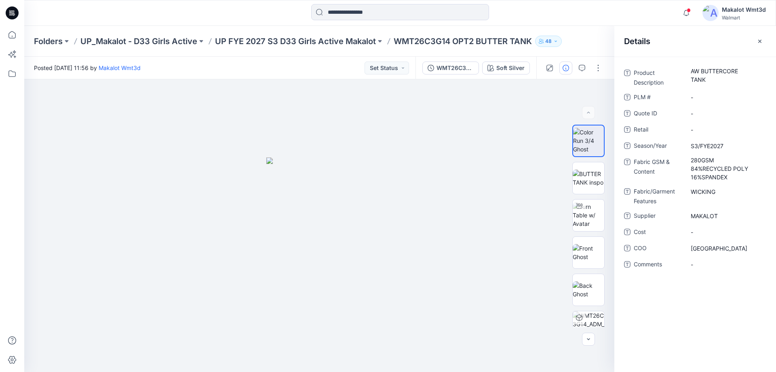
click at [361, 47] on div "Folders UP_Makalot - D33 Girls Active UP FYE 2027 S3 D33 Girls Active Makalot W…" at bounding box center [400, 41] width 752 height 31
click at [361, 43] on p "UP FYE 2027 S3 D33 Girls Active Makalot" at bounding box center [295, 41] width 161 height 11
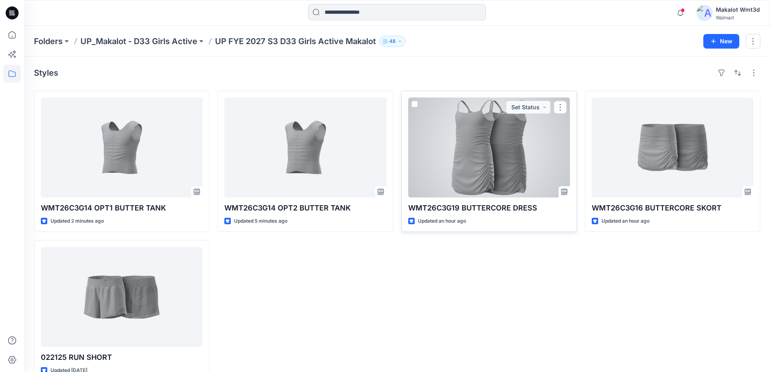
click at [550, 165] on div at bounding box center [489, 147] width 162 height 100
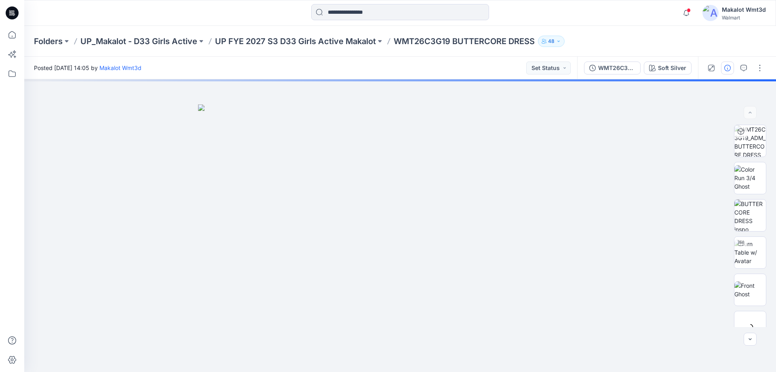
click at [724, 68] on button "button" at bounding box center [727, 67] width 13 height 13
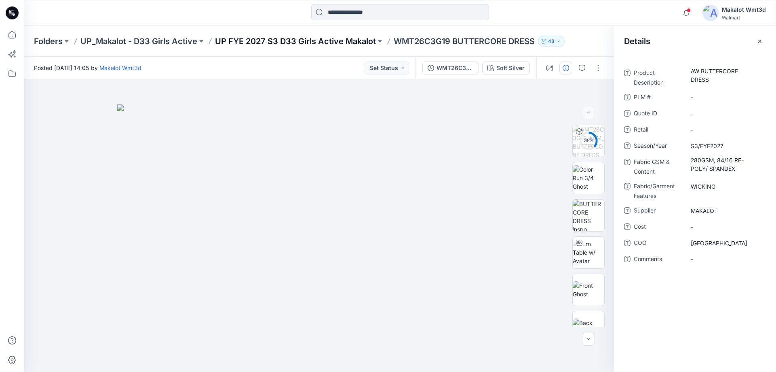
click at [327, 37] on p "UP FYE 2027 S3 D33 Girls Active Makalot" at bounding box center [295, 41] width 161 height 11
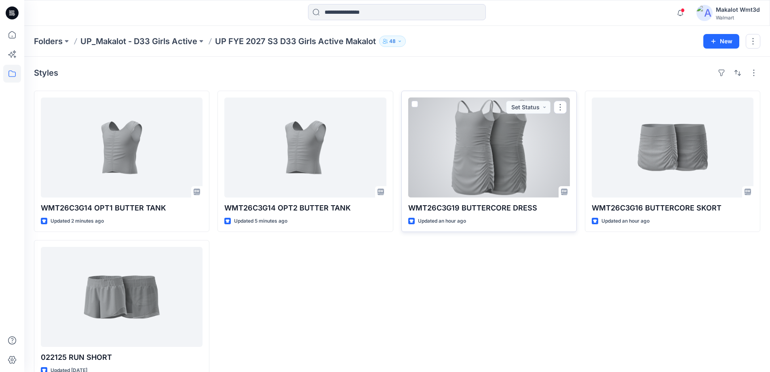
click at [500, 148] on div at bounding box center [489, 147] width 162 height 100
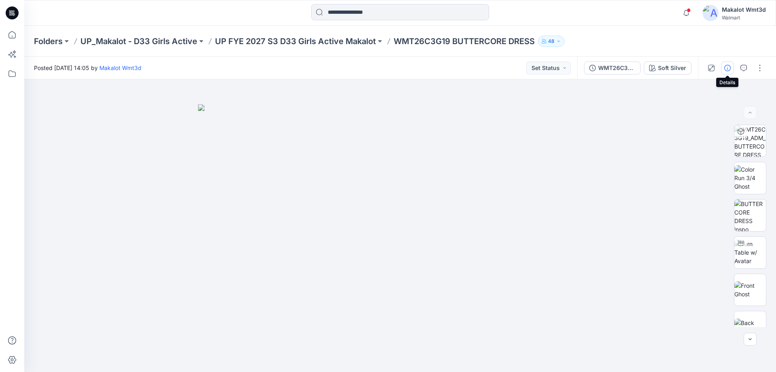
click at [723, 65] on button "button" at bounding box center [727, 67] width 13 height 13
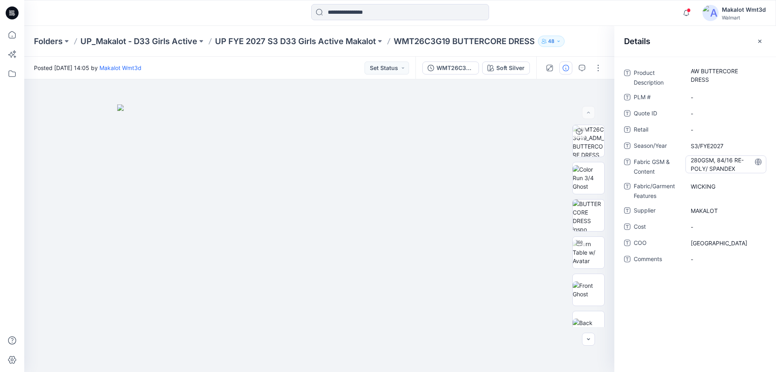
click at [735, 167] on Content "280GSM, 84/16 RE-POLY/ SPANDEX" at bounding box center [726, 164] width 70 height 17
drag, startPoint x: 735, startPoint y: 162, endPoint x: 745, endPoint y: 162, distance: 10.1
click at [745, 162] on textarea "**********" at bounding box center [726, 163] width 81 height 17
type textarea "**********"
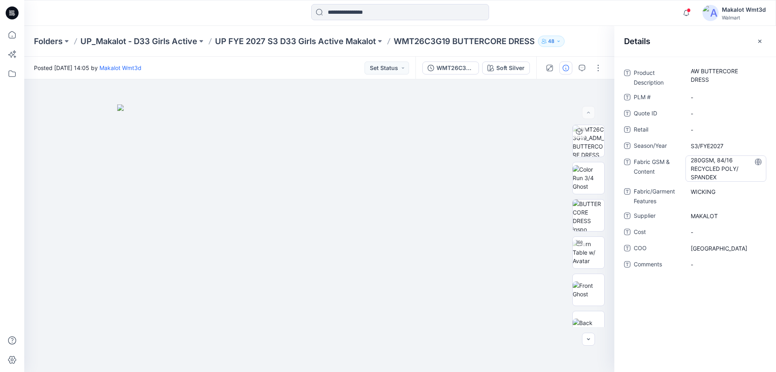
click at [730, 160] on Content "280GSM, 84/16 RECYCLED POLY/ SPANDEX" at bounding box center [726, 168] width 70 height 25
drag, startPoint x: 730, startPoint y: 160, endPoint x: 726, endPoint y: 162, distance: 4.4
click at [726, 162] on textarea "**********" at bounding box center [726, 167] width 81 height 25
drag, startPoint x: 730, startPoint y: 162, endPoint x: 737, endPoint y: 164, distance: 7.2
click at [737, 164] on textarea "**********" at bounding box center [726, 167] width 81 height 25
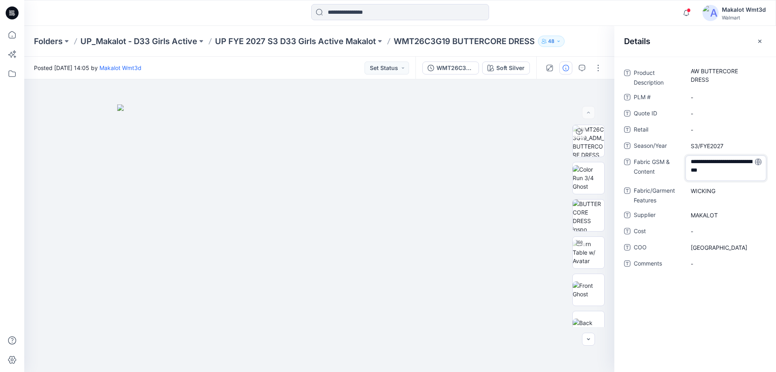
click at [749, 170] on textarea "**********" at bounding box center [726, 167] width 81 height 25
type textarea "**********"
click at [329, 40] on p "UP FYE 2027 S3 D33 Girls Active Makalot" at bounding box center [295, 41] width 161 height 11
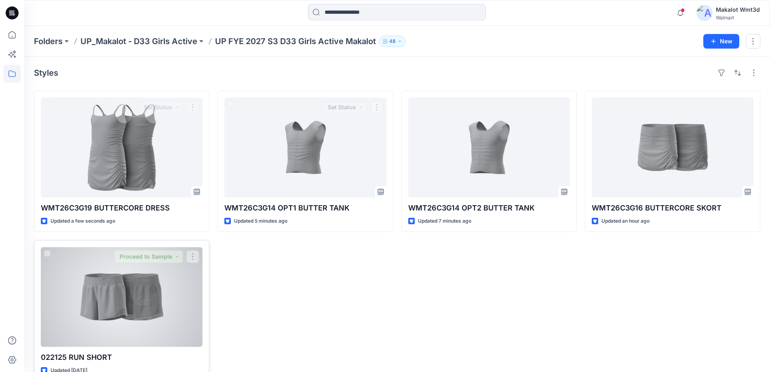
click at [152, 278] on div at bounding box center [122, 297] width 162 height 100
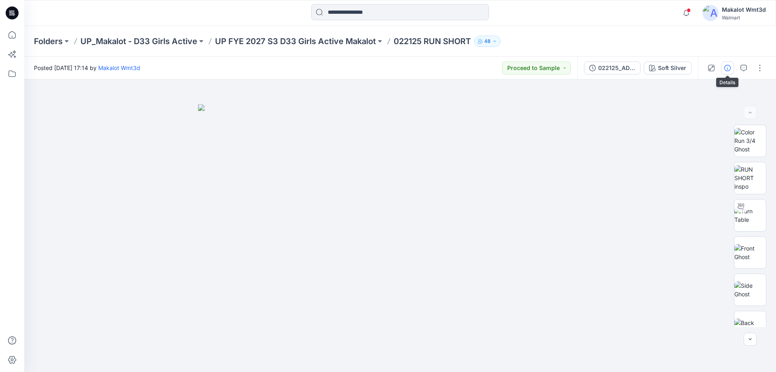
click at [726, 68] on icon "button" at bounding box center [728, 68] width 6 height 6
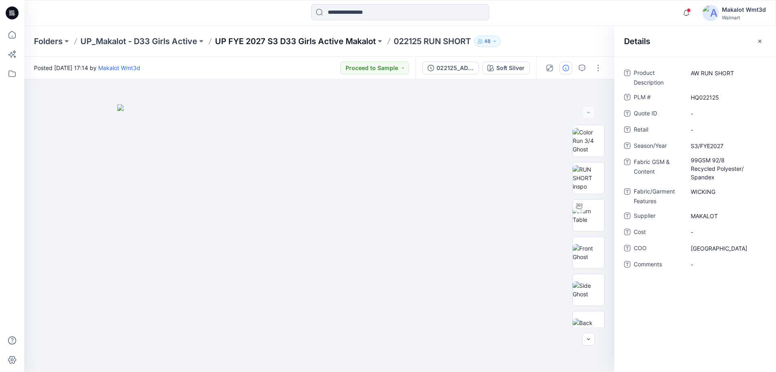
click at [346, 42] on p "UP FYE 2027 S3 D33 Girls Active Makalot" at bounding box center [295, 41] width 161 height 11
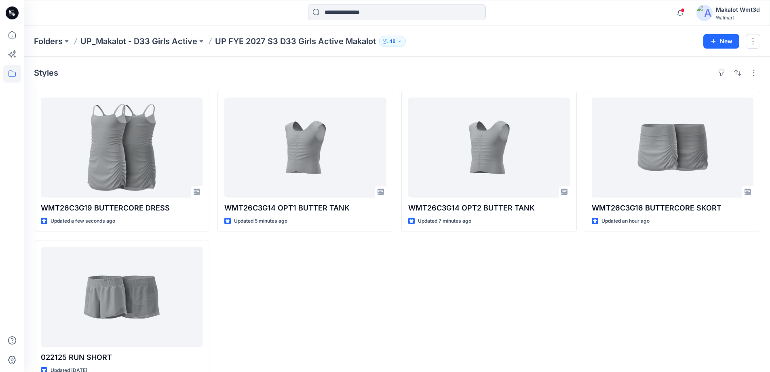
click at [478, 331] on div "WMT26C3G14 OPT2 BUTTER TANK Updated 7 minutes ago" at bounding box center [489, 236] width 175 height 290
drag, startPoint x: 547, startPoint y: 304, endPoint x: 660, endPoint y: 287, distance: 114.5
click at [548, 304] on div "WMT26C3G14 OPT2 BUTTER TANK Updated 7 minutes ago" at bounding box center [489, 236] width 175 height 290
click at [660, 287] on div "WMT26C3G16 BUTTERCORE SKORT Updated an hour ago" at bounding box center [672, 236] width 175 height 290
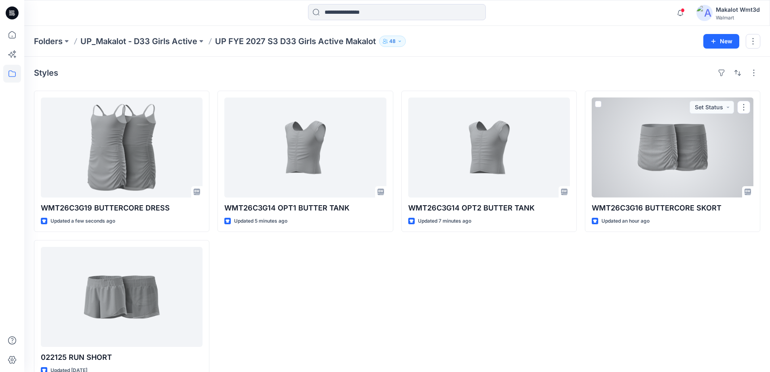
click at [676, 181] on div at bounding box center [673, 147] width 162 height 100
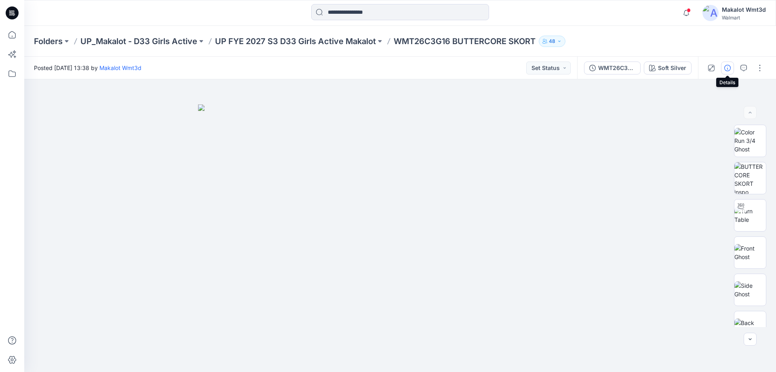
click at [727, 68] on icon "button" at bounding box center [728, 68] width 6 height 6
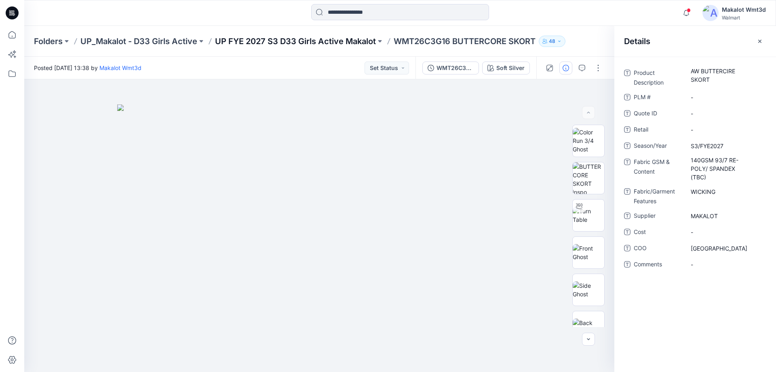
click at [365, 40] on p "UP FYE 2027 S3 D33 Girls Active Makalot" at bounding box center [295, 41] width 161 height 11
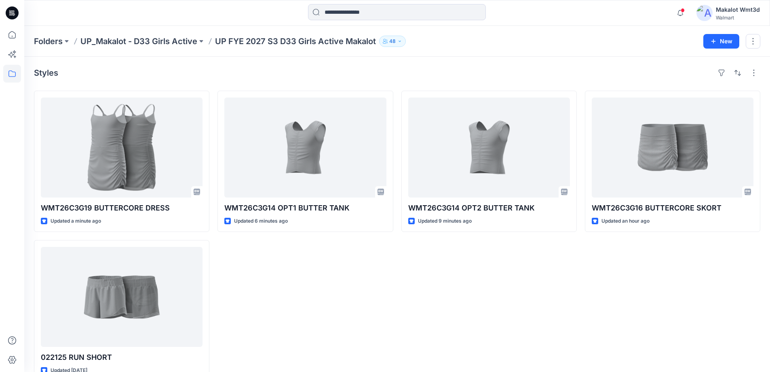
click at [425, 306] on div "WMT26C3G14 OPT2 BUTTER TANK Updated 9 minutes ago" at bounding box center [489, 236] width 175 height 290
click at [550, 285] on div "WMT26C3G14 OPT2 BUTTER TANK Updated 9 minutes ago" at bounding box center [489, 236] width 175 height 290
click at [254, 37] on p "UP FYE 2027 S3 D33 Girls Active Makalot" at bounding box center [295, 41] width 161 height 11
click at [256, 44] on p "UP FYE 2027 S3 D33 Girls Active Makalot" at bounding box center [295, 41] width 161 height 11
click at [286, 43] on p "UP FYE 2027 S3 D33 Girls Active Makalot" at bounding box center [295, 41] width 161 height 11
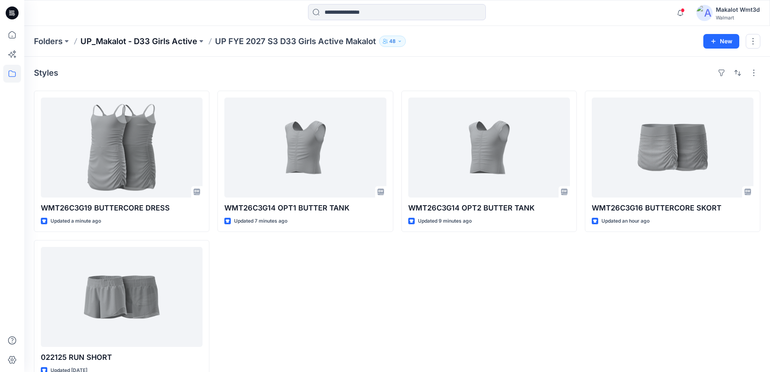
click at [175, 38] on p "UP_Makalot - D33 Girls Active" at bounding box center [138, 41] width 117 height 11
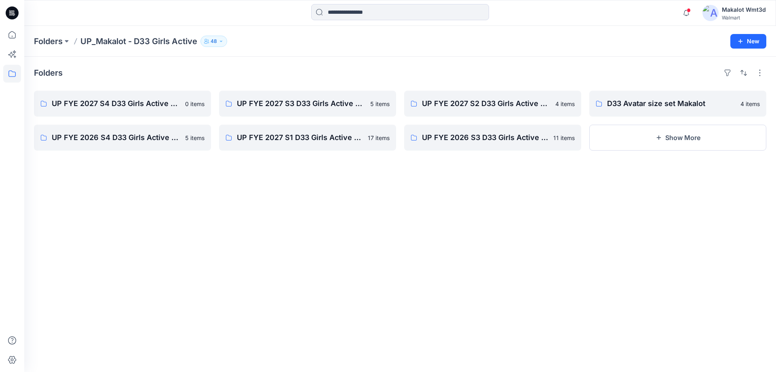
click at [108, 39] on p "UP_Makalot - D33 Girls Active" at bounding box center [138, 41] width 117 height 11
